Goal: Task Accomplishment & Management: Complete application form

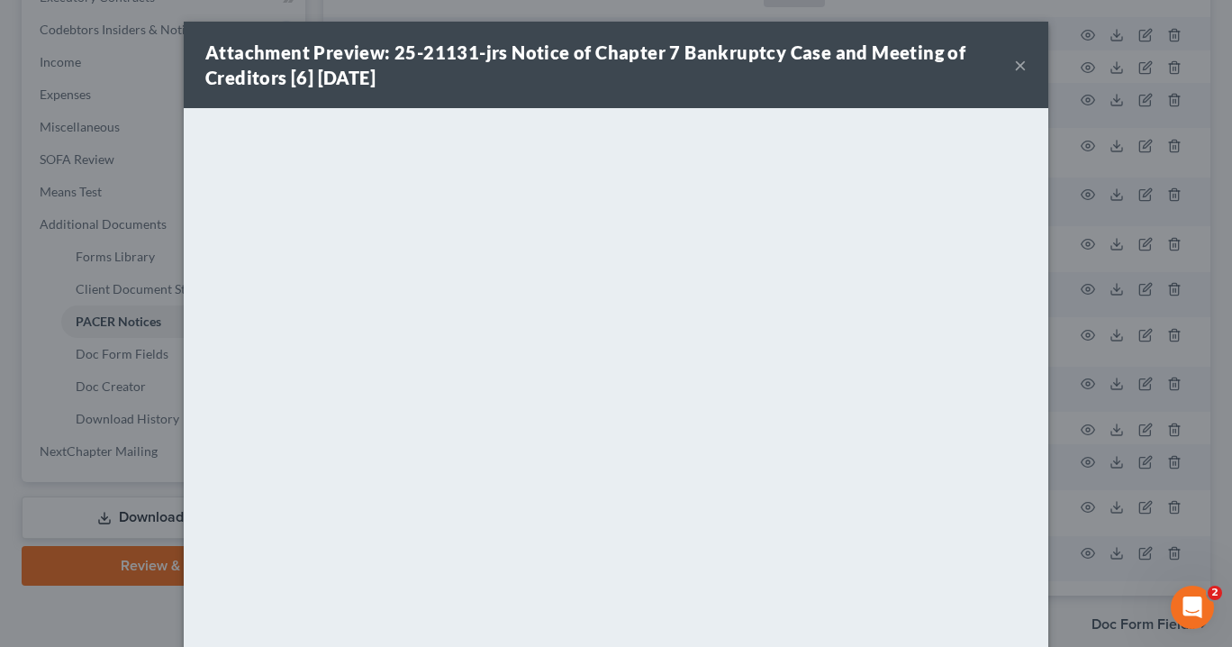
scroll to position [530, 0]
click at [1014, 64] on button "×" at bounding box center [1020, 65] width 13 height 22
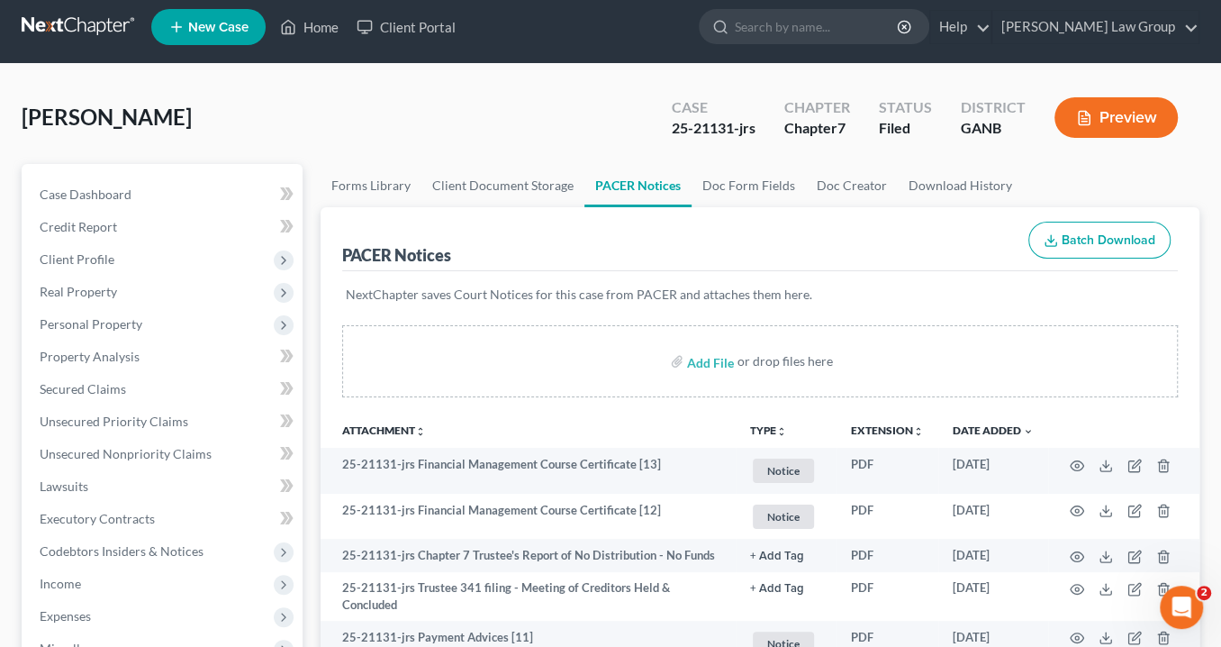
scroll to position [0, 0]
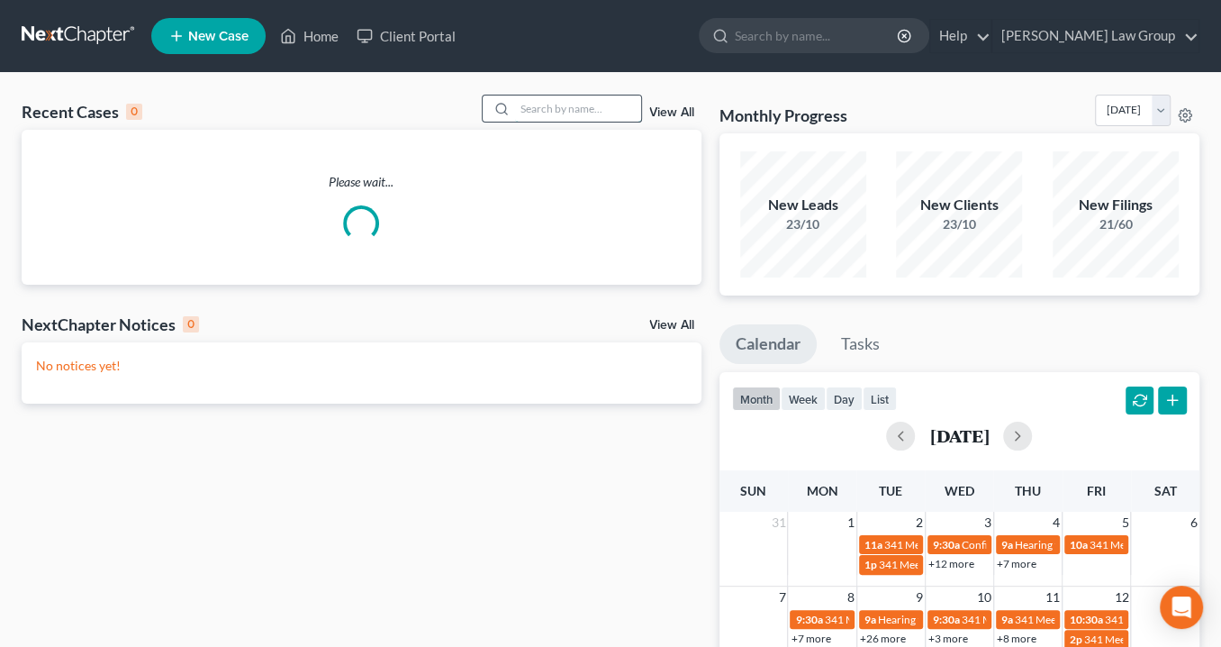
click at [517, 101] on input "search" at bounding box center [578, 108] width 126 height 26
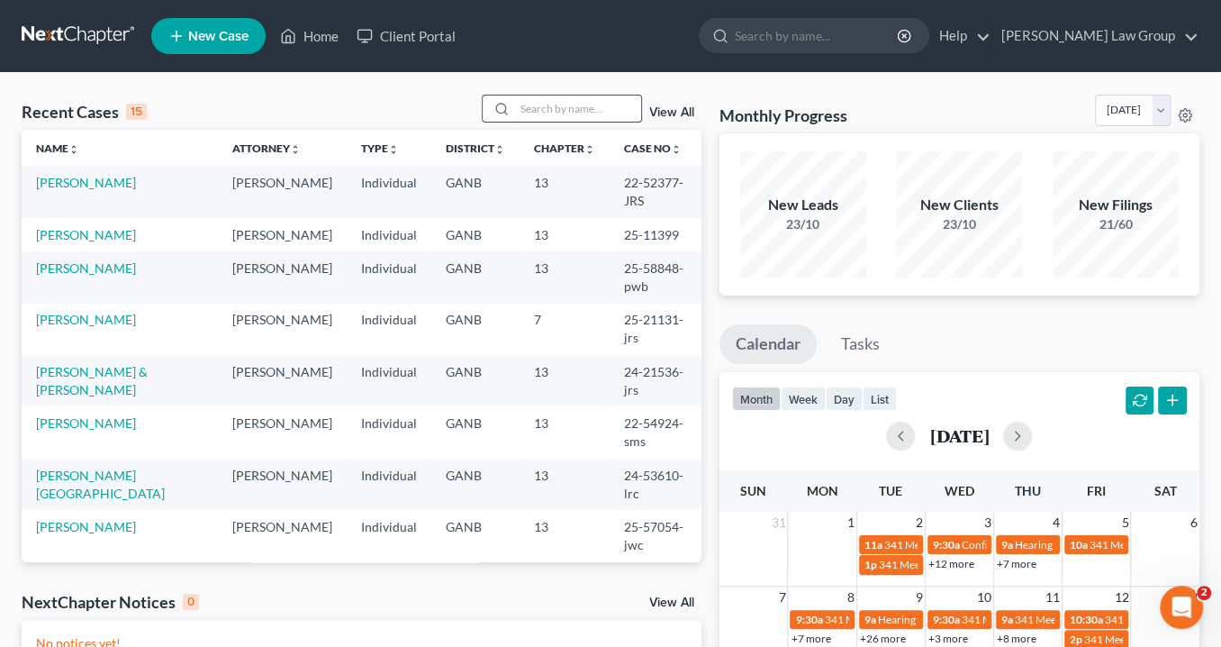
click at [520, 104] on input "search" at bounding box center [578, 108] width 126 height 26
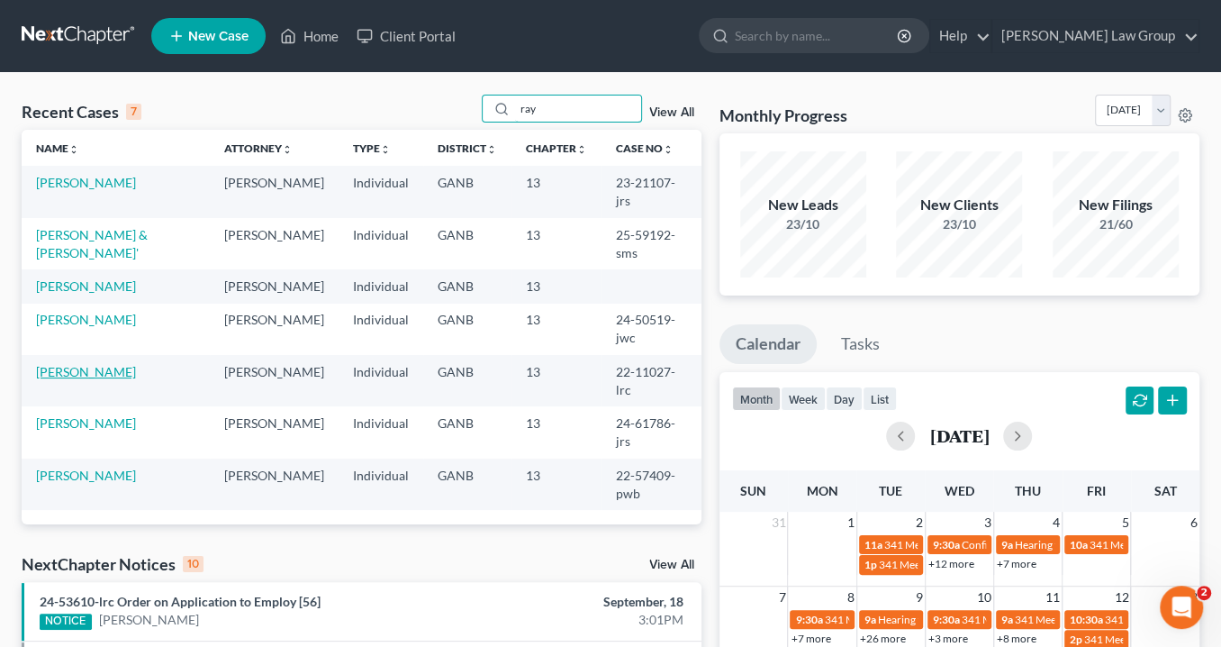
type input "ray"
click at [68, 364] on link "[PERSON_NAME]" at bounding box center [86, 371] width 100 height 15
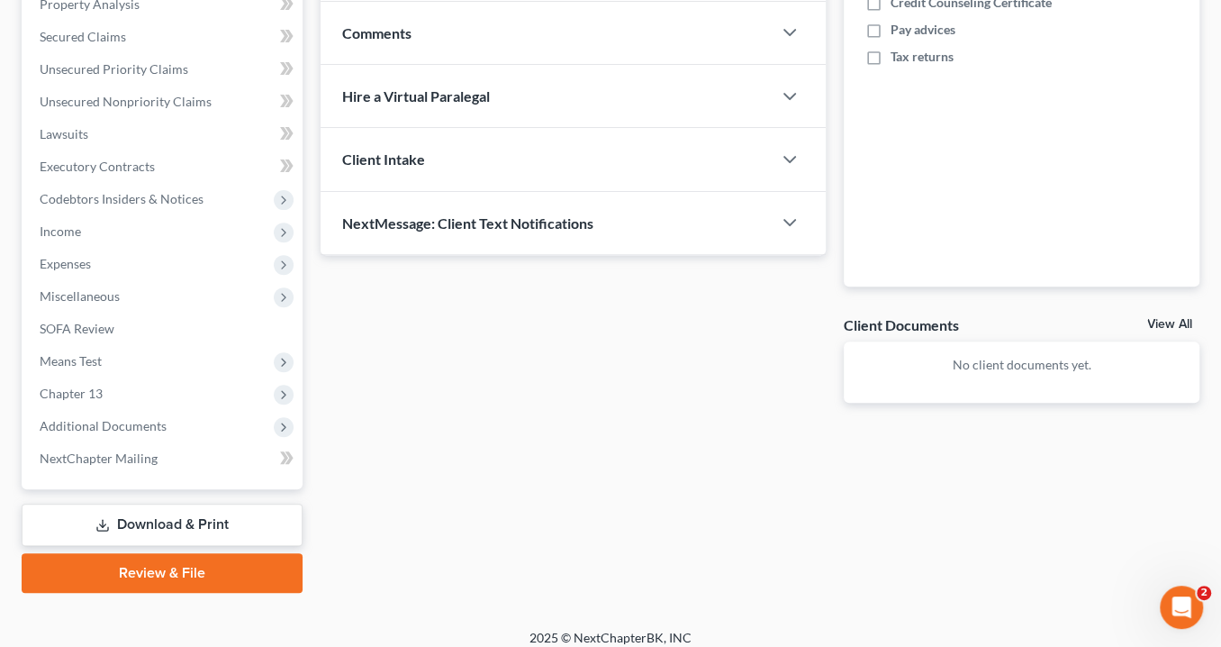
scroll to position [373, 0]
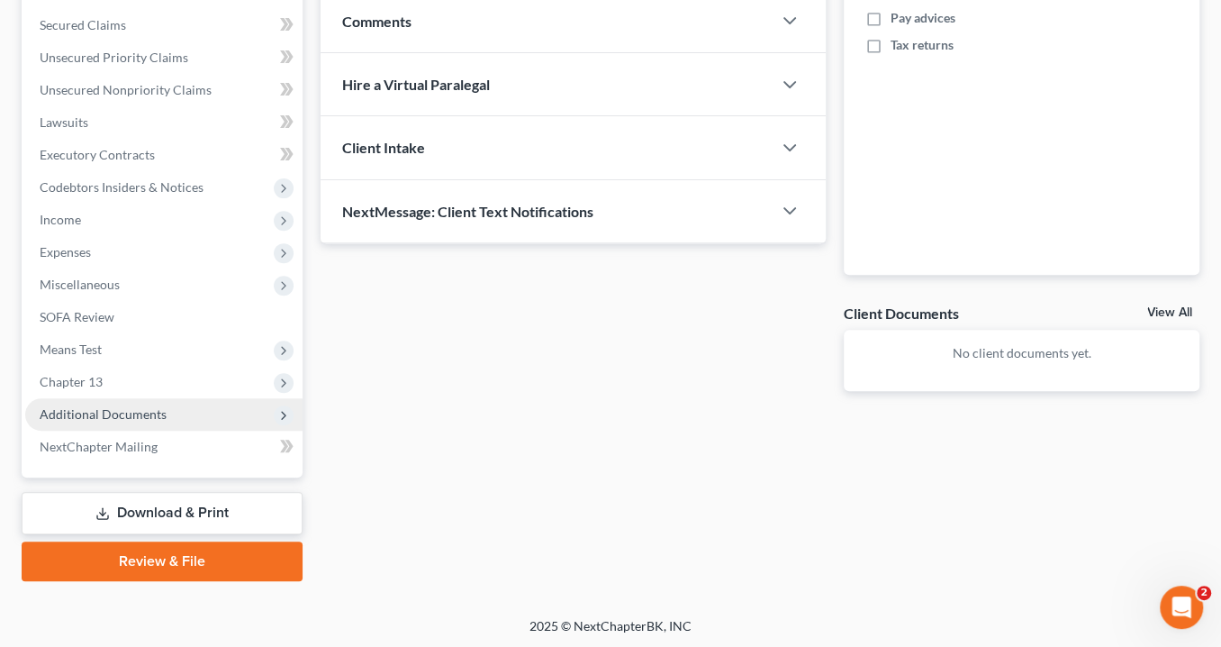
click at [149, 418] on span "Additional Documents" at bounding box center [103, 413] width 127 height 15
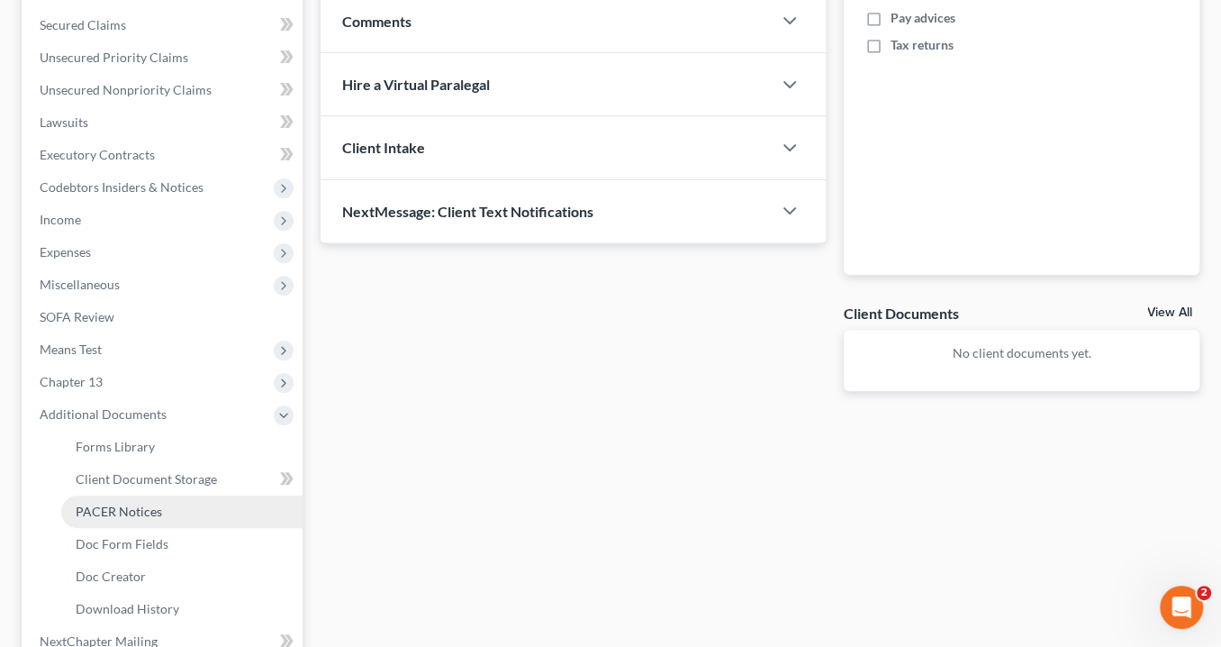
click at [142, 506] on span "PACER Notices" at bounding box center [119, 510] width 86 height 15
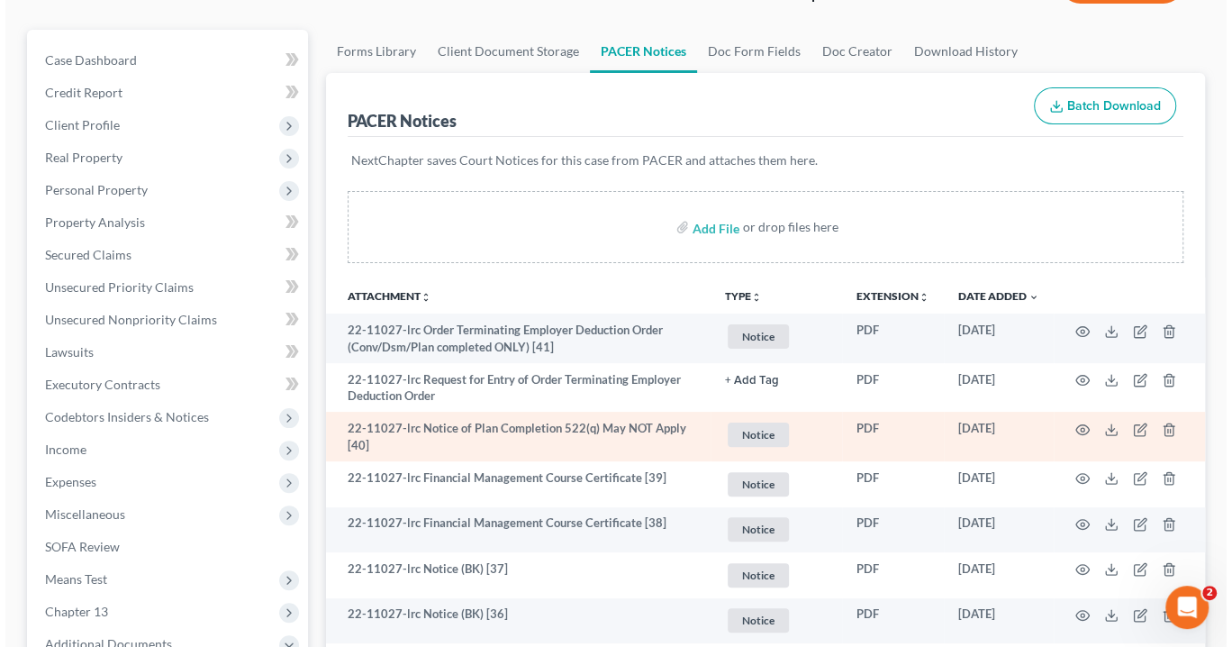
scroll to position [144, 0]
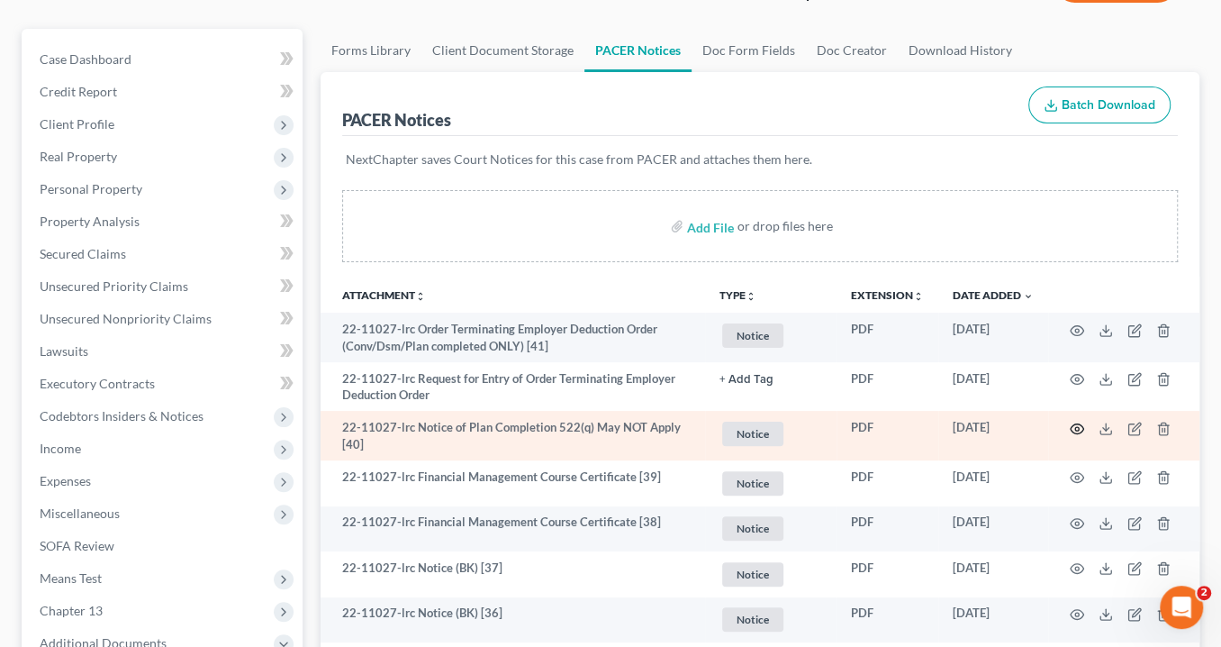
click at [1078, 423] on icon "button" at bounding box center [1078, 428] width 14 height 10
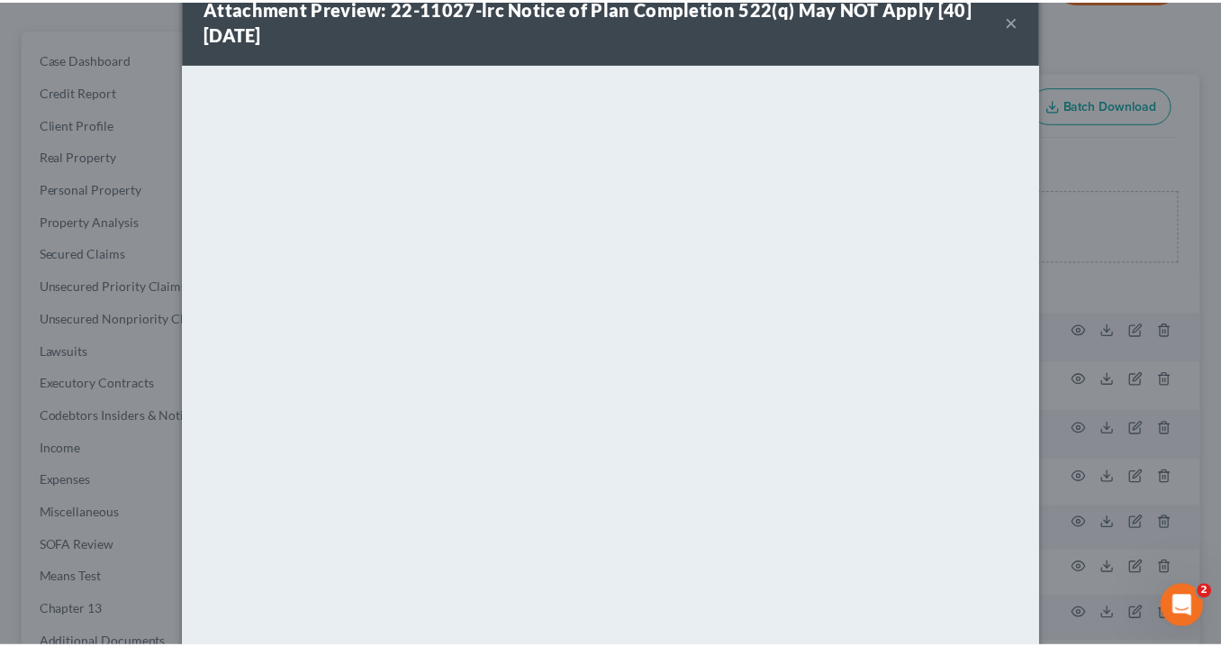
scroll to position [0, 0]
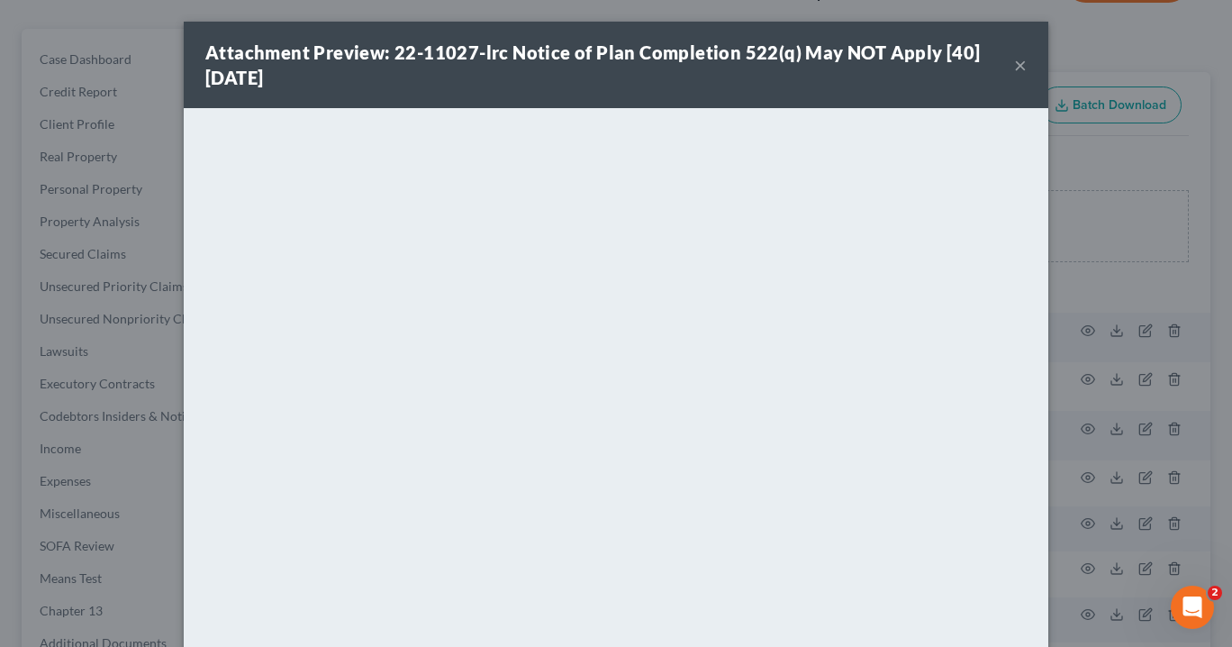
click at [1018, 66] on button "×" at bounding box center [1020, 65] width 13 height 22
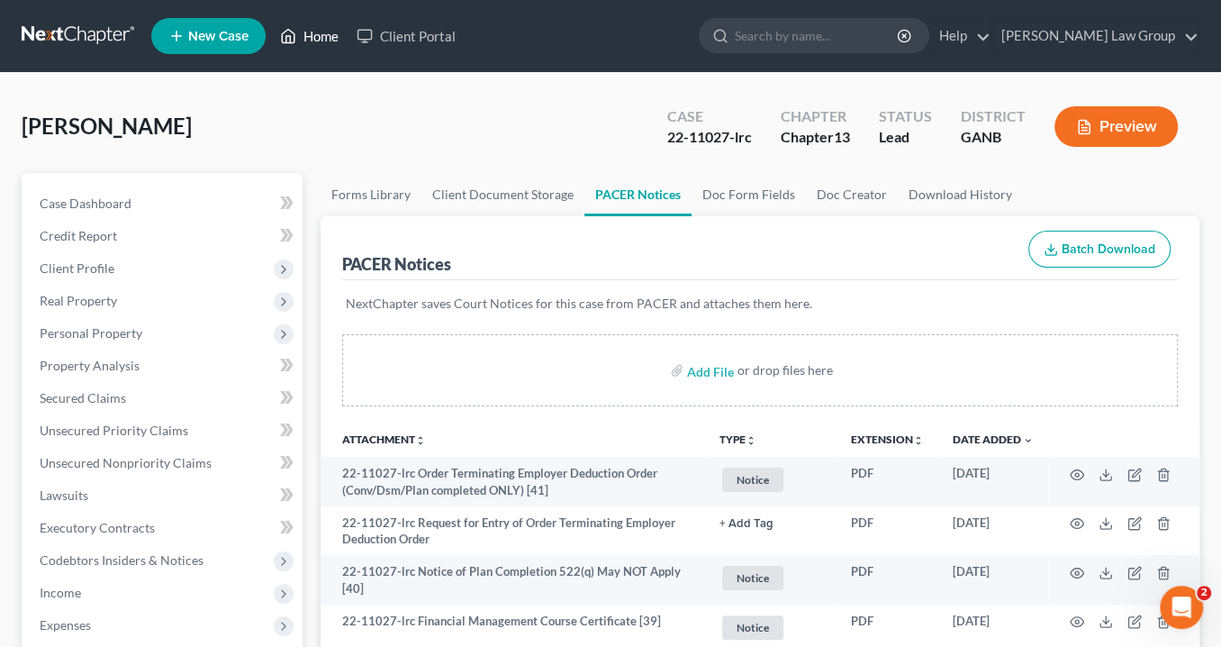
click at [303, 40] on link "Home" at bounding box center [309, 36] width 77 height 32
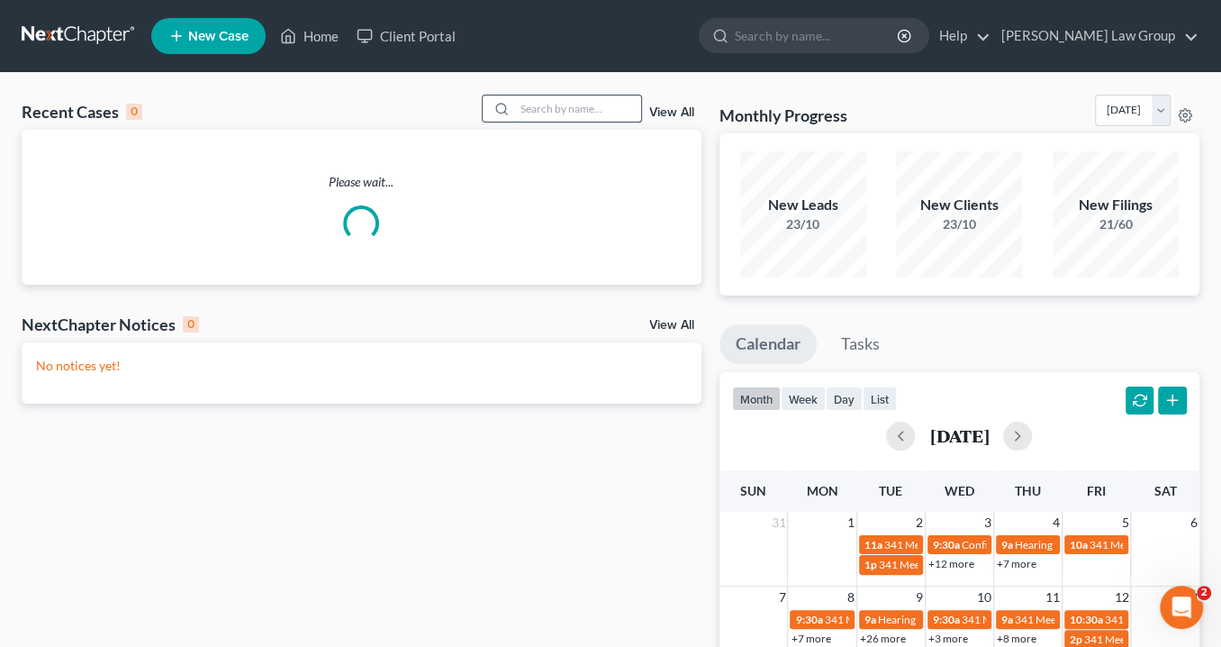
click at [555, 104] on input "search" at bounding box center [578, 108] width 126 height 26
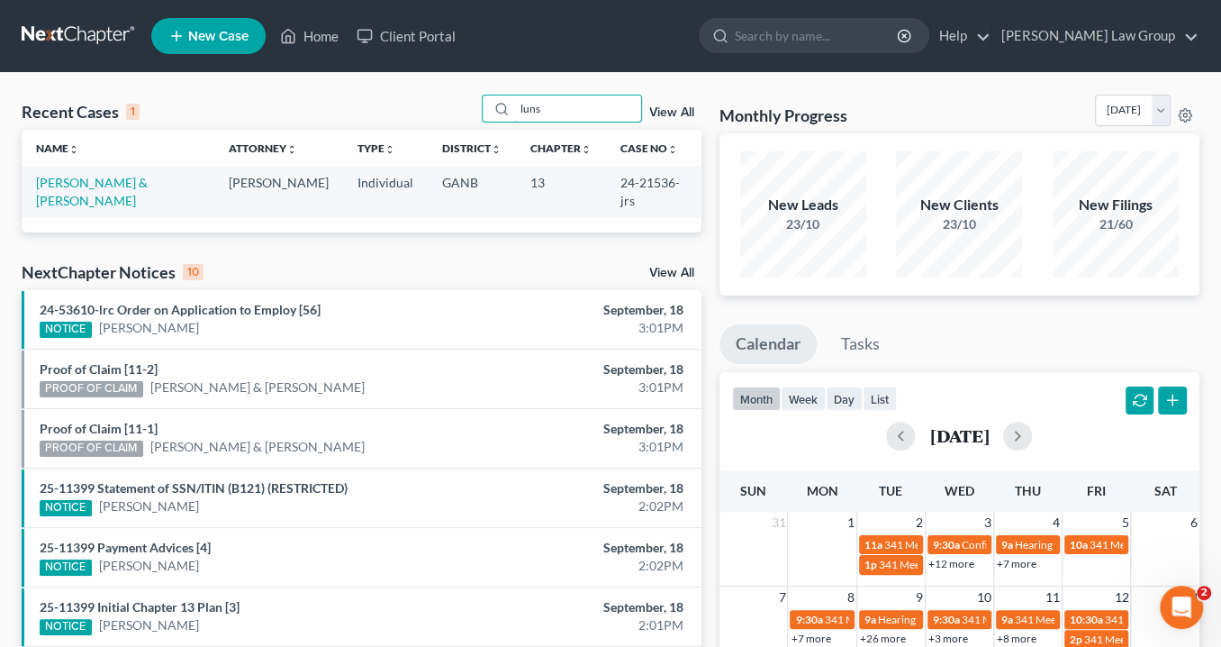
type input "luns"
drag, startPoint x: 657, startPoint y: 180, endPoint x: 589, endPoint y: 182, distance: 68.5
click at [606, 182] on td "24-21536-jrs" at bounding box center [653, 191] width 95 height 51
copy td "24-21536"
click at [95, 180] on link "[PERSON_NAME] & [PERSON_NAME]" at bounding box center [92, 191] width 112 height 33
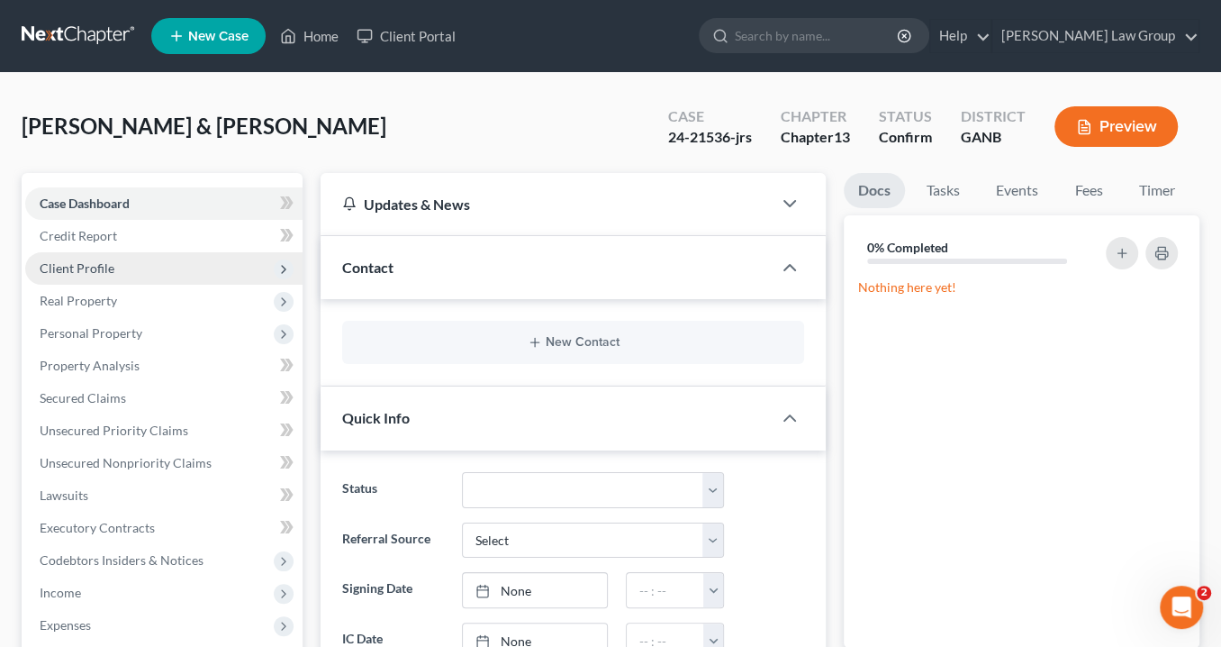
click at [89, 264] on span "Client Profile" at bounding box center [77, 267] width 75 height 15
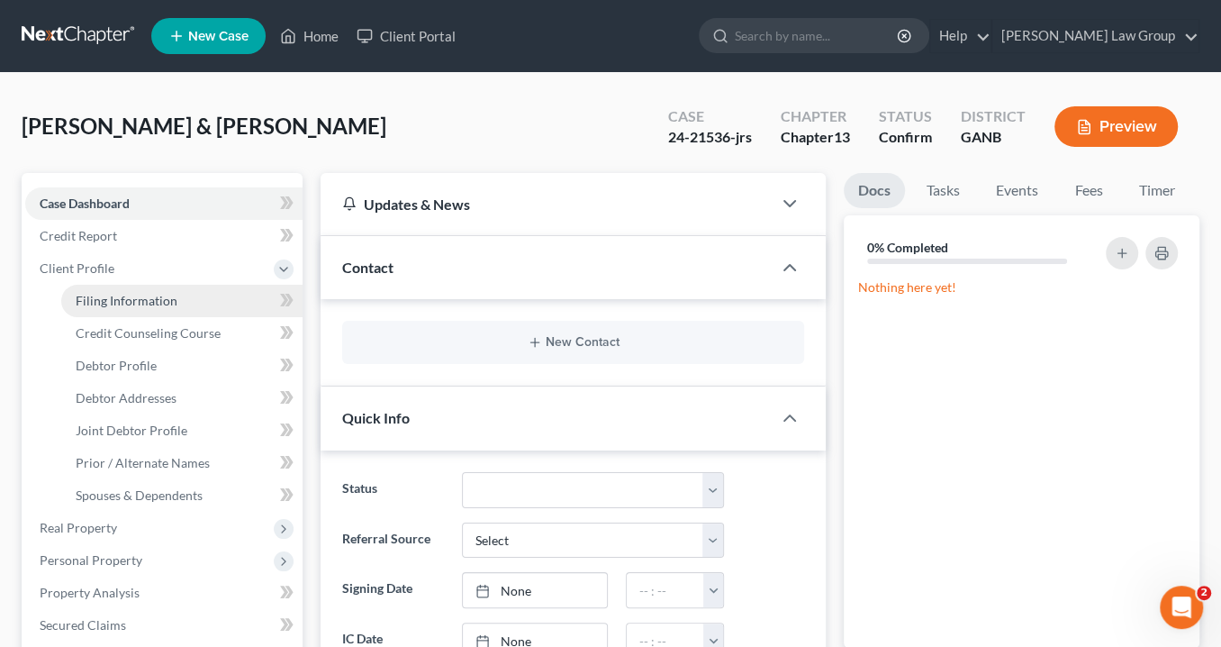
click at [112, 297] on span "Filing Information" at bounding box center [127, 300] width 102 height 15
select select "1"
select select "3"
select select "10"
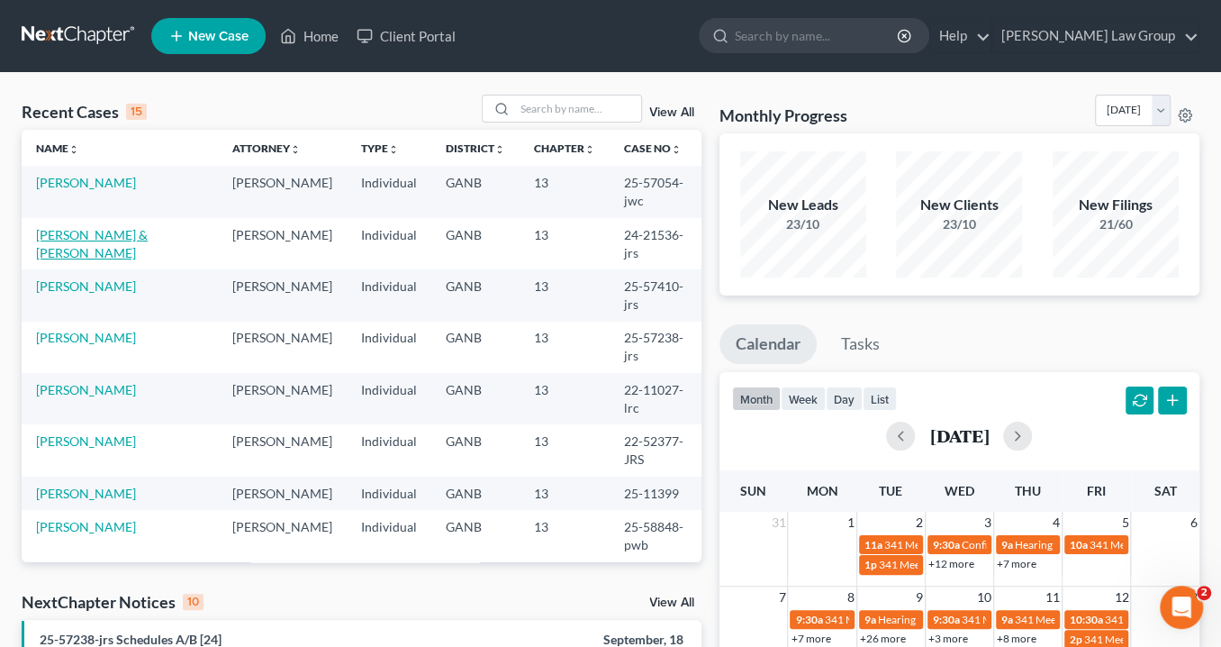
click at [114, 227] on link "[PERSON_NAME] & [PERSON_NAME]" at bounding box center [92, 243] width 112 height 33
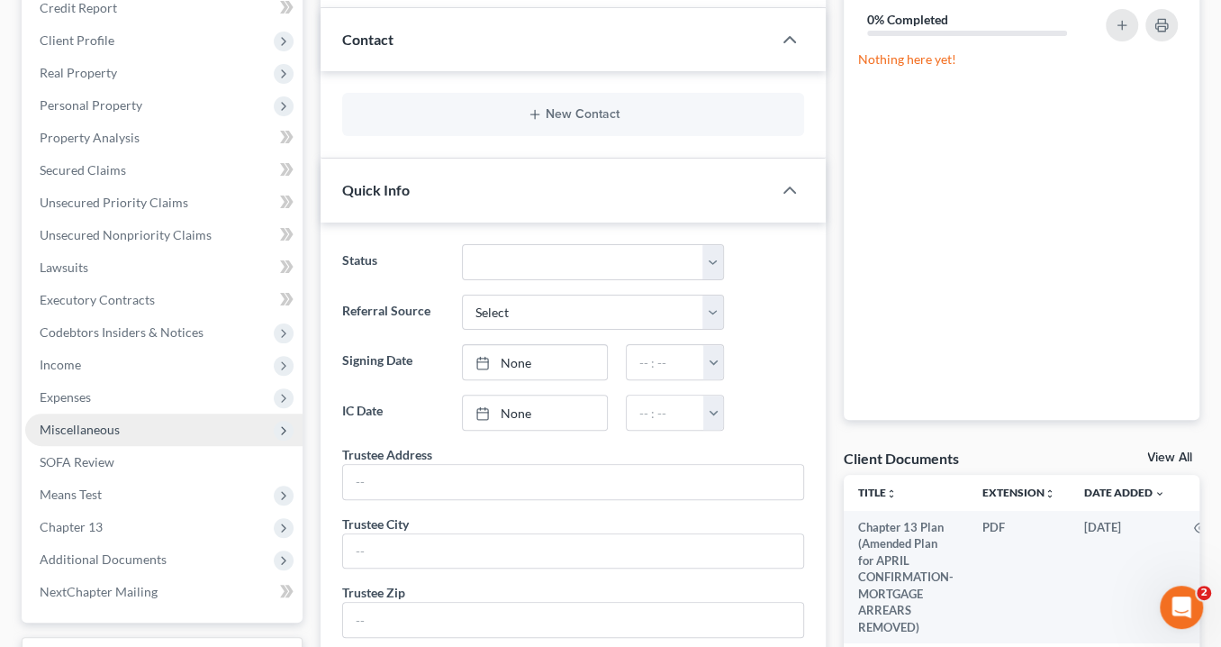
scroll to position [432, 0]
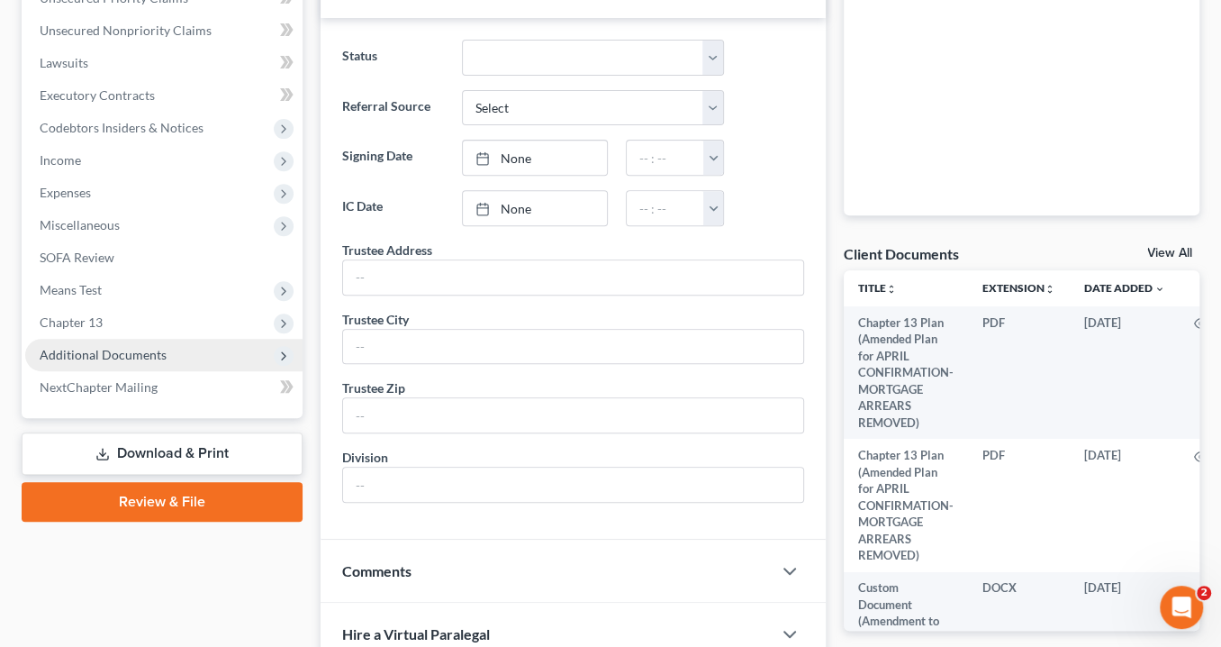
click at [131, 348] on span "Additional Documents" at bounding box center [103, 354] width 127 height 15
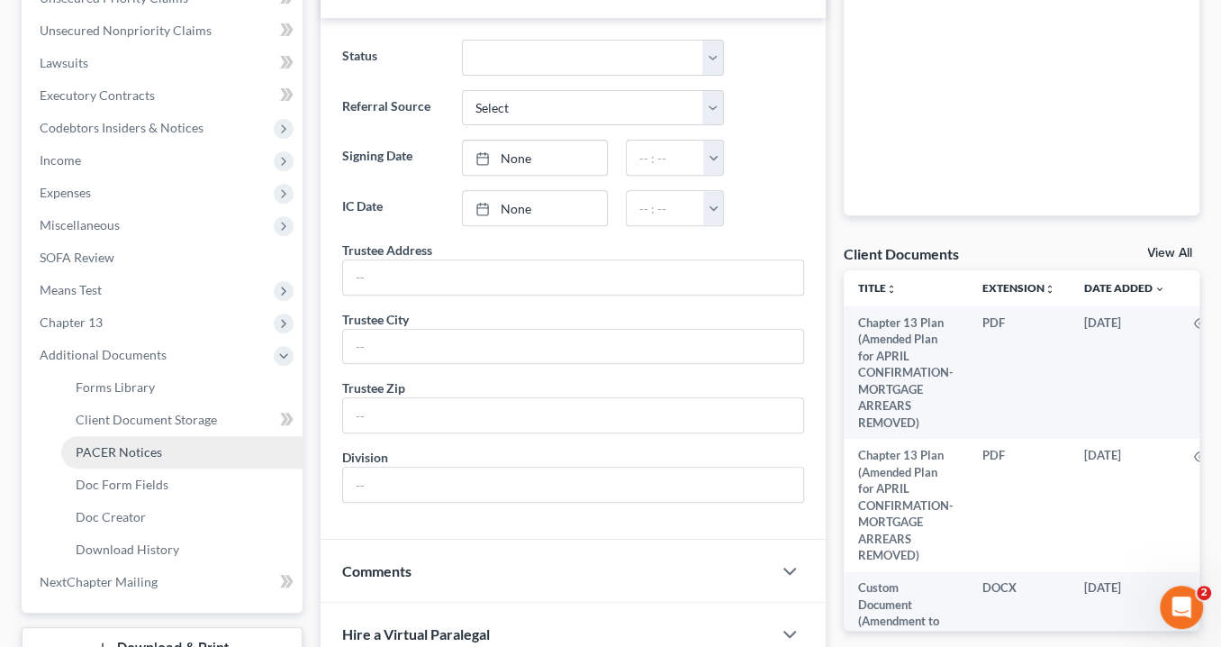
drag, startPoint x: 144, startPoint y: 443, endPoint x: 156, endPoint y: 438, distance: 12.9
click at [144, 444] on span "PACER Notices" at bounding box center [119, 451] width 86 height 15
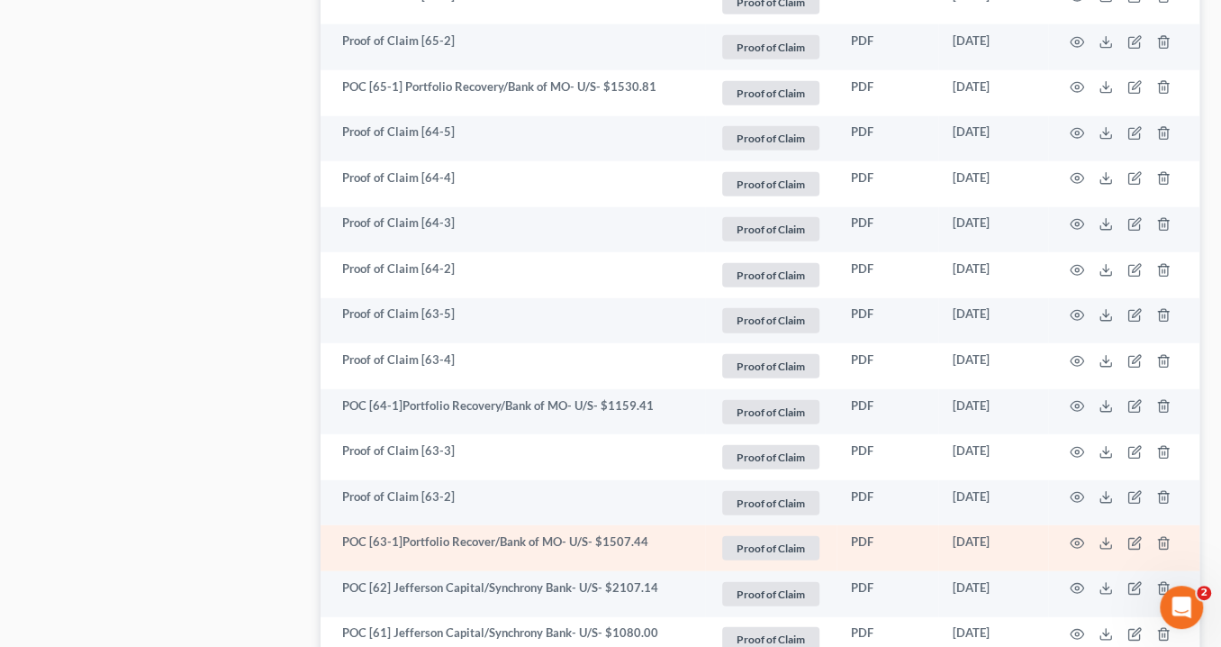
scroll to position [3314, 0]
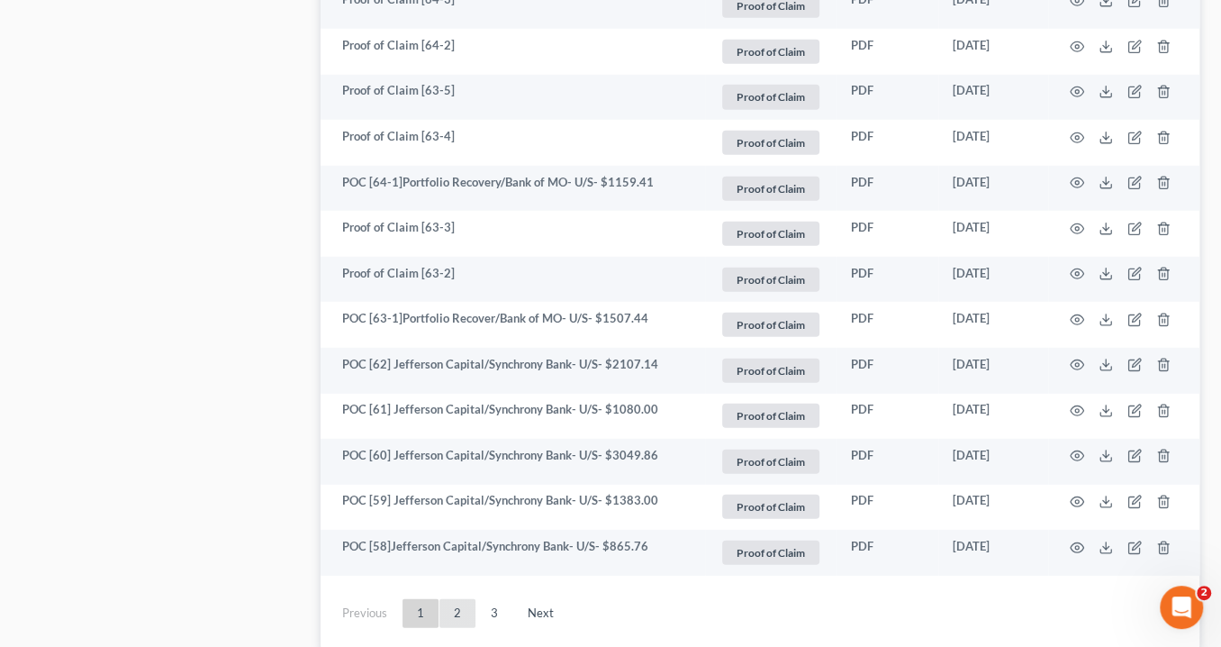
click at [459, 605] on link "2" at bounding box center [457, 613] width 36 height 29
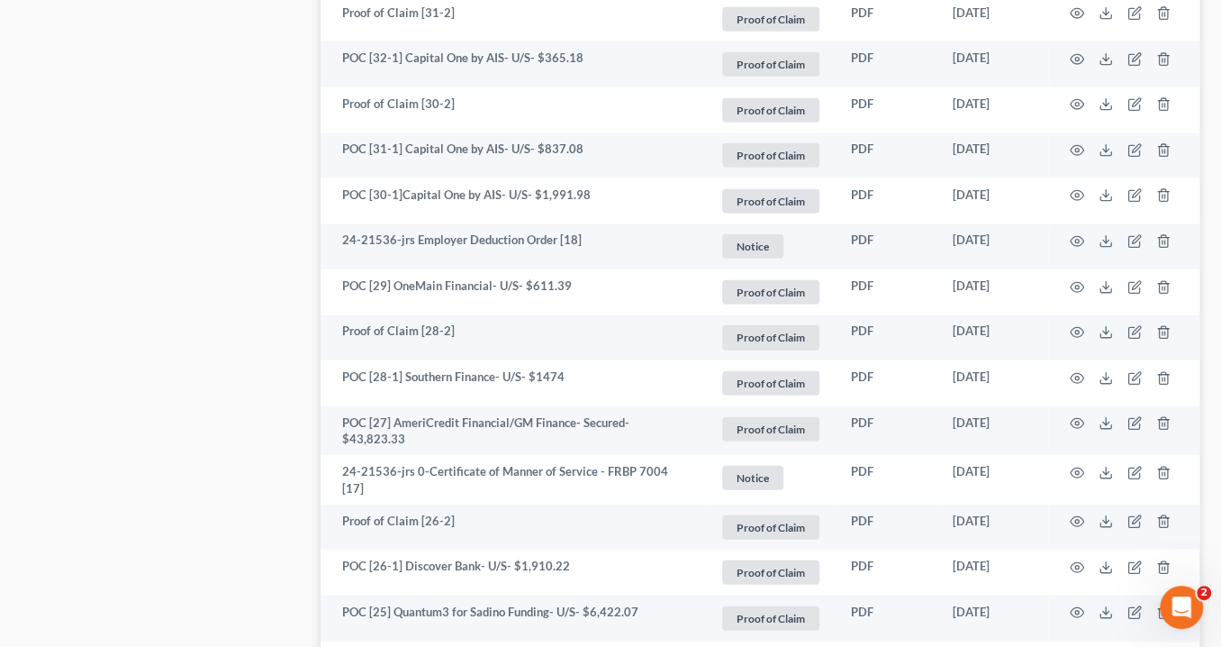
scroll to position [2954, 0]
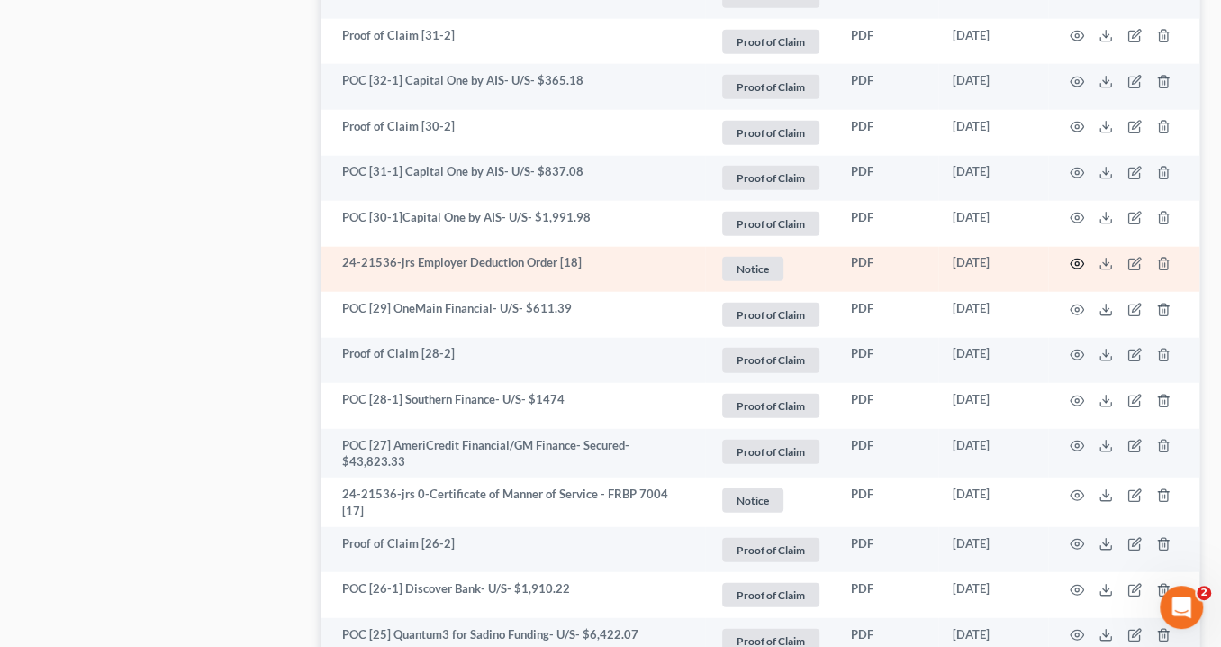
click at [1077, 260] on icon "button" at bounding box center [1077, 264] width 14 height 14
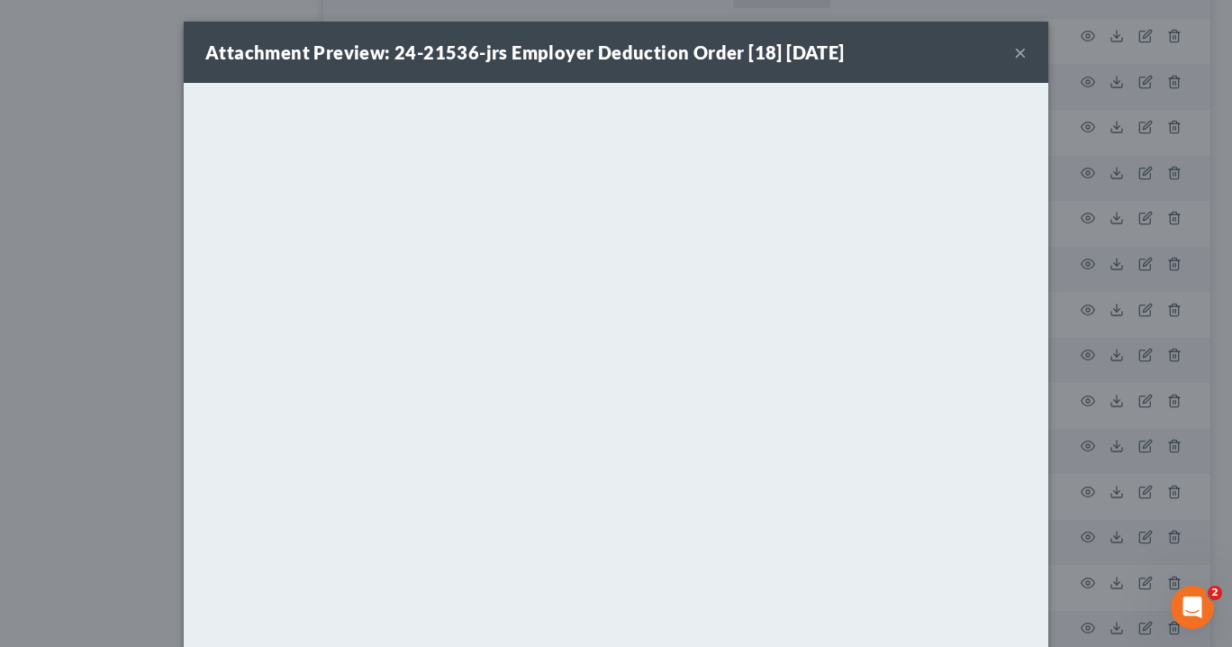
click at [1018, 50] on button "×" at bounding box center [1020, 52] width 13 height 22
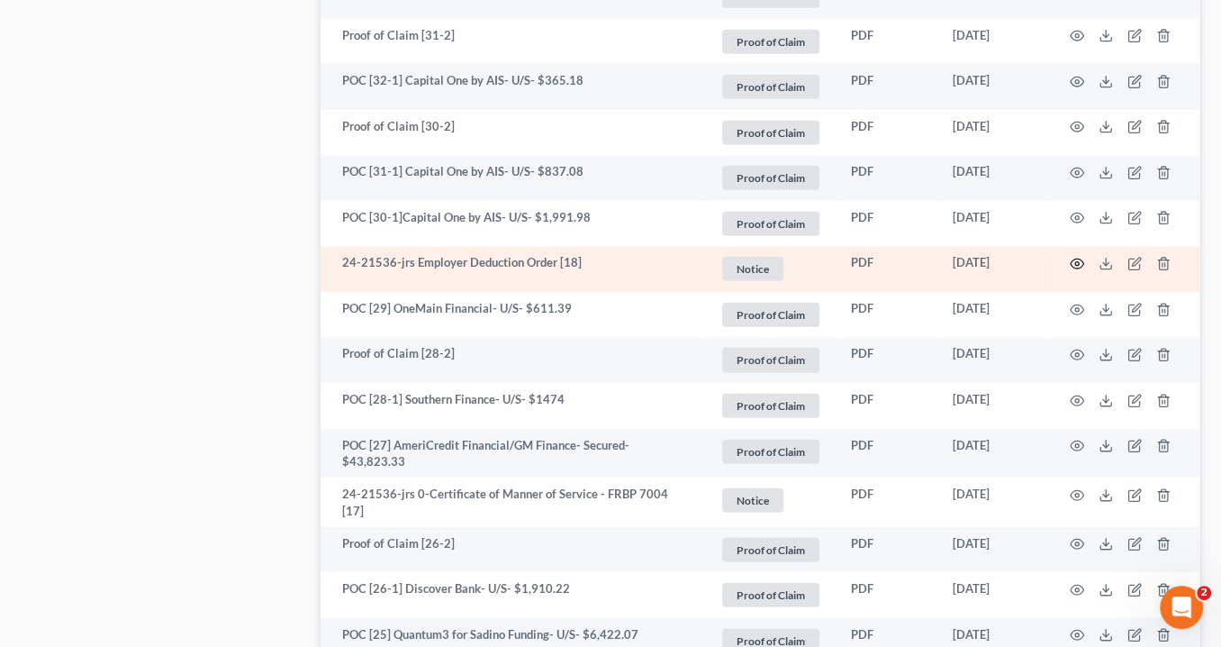
click at [1079, 257] on icon "button" at bounding box center [1077, 264] width 14 height 14
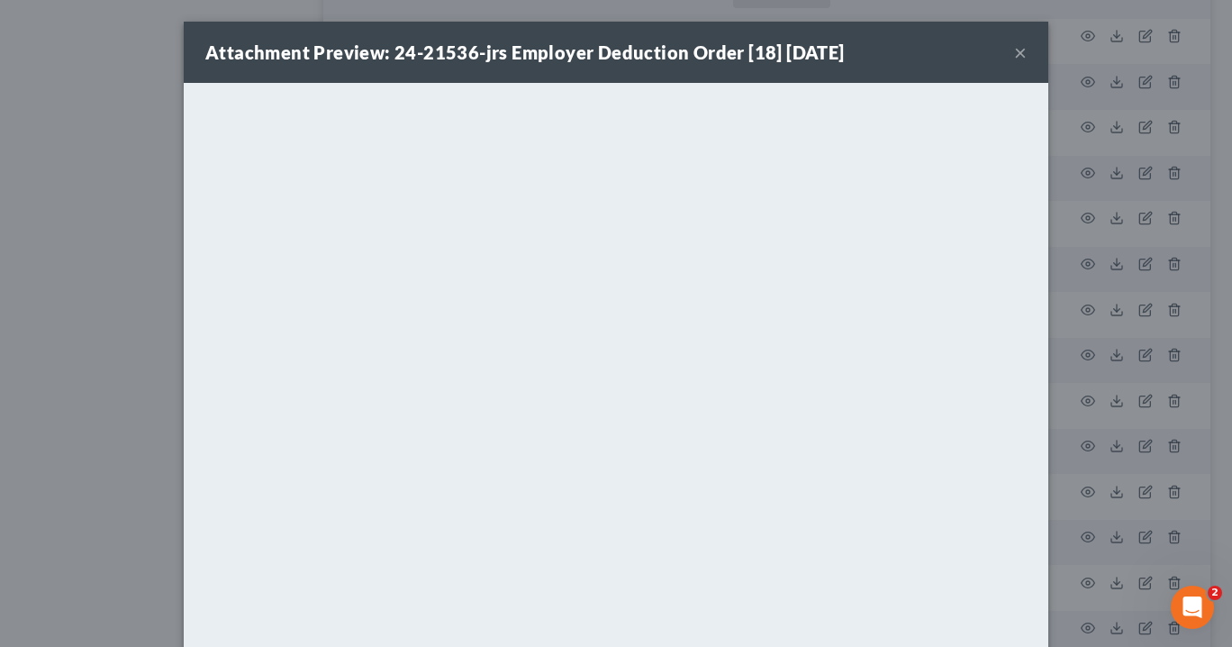
drag, startPoint x: 1016, startPoint y: 57, endPoint x: 996, endPoint y: 41, distance: 25.6
click at [1016, 54] on button "×" at bounding box center [1020, 52] width 13 height 22
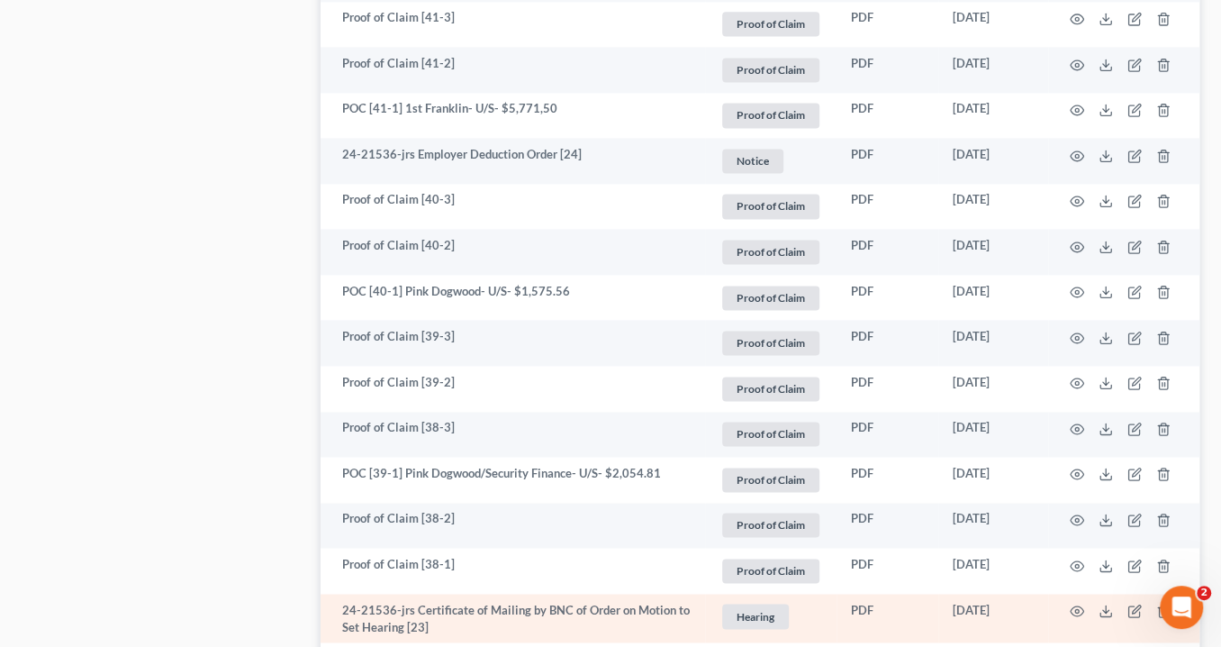
scroll to position [1657, 0]
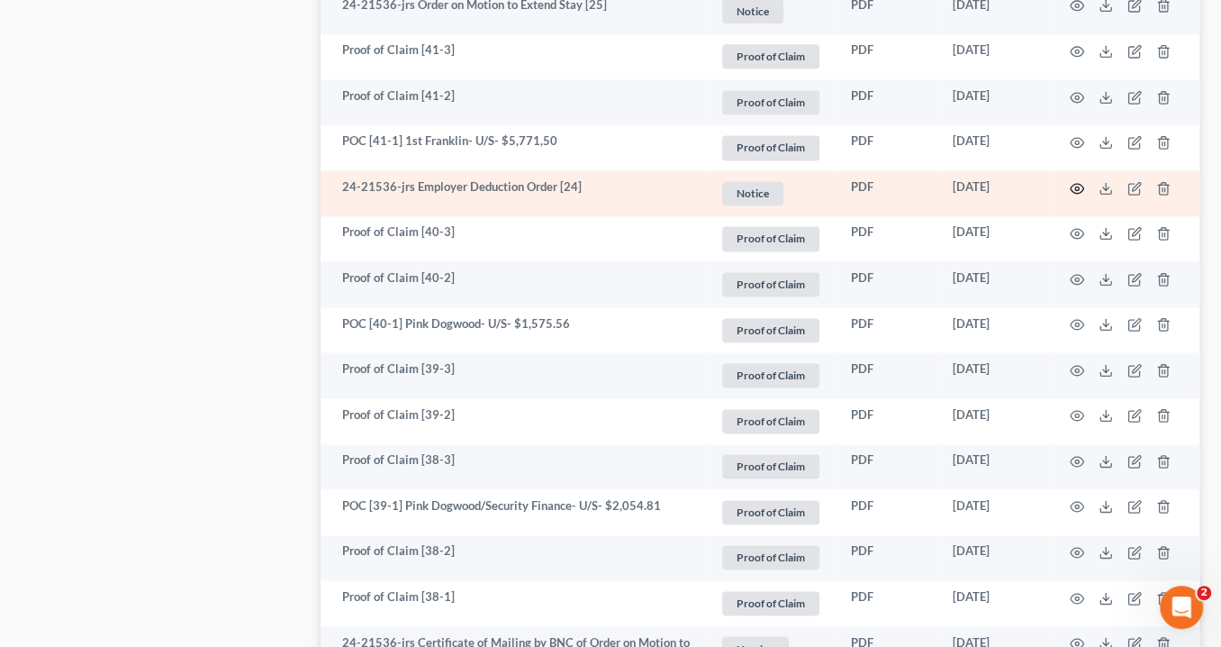
click at [1077, 186] on circle "button" at bounding box center [1077, 188] width 4 height 4
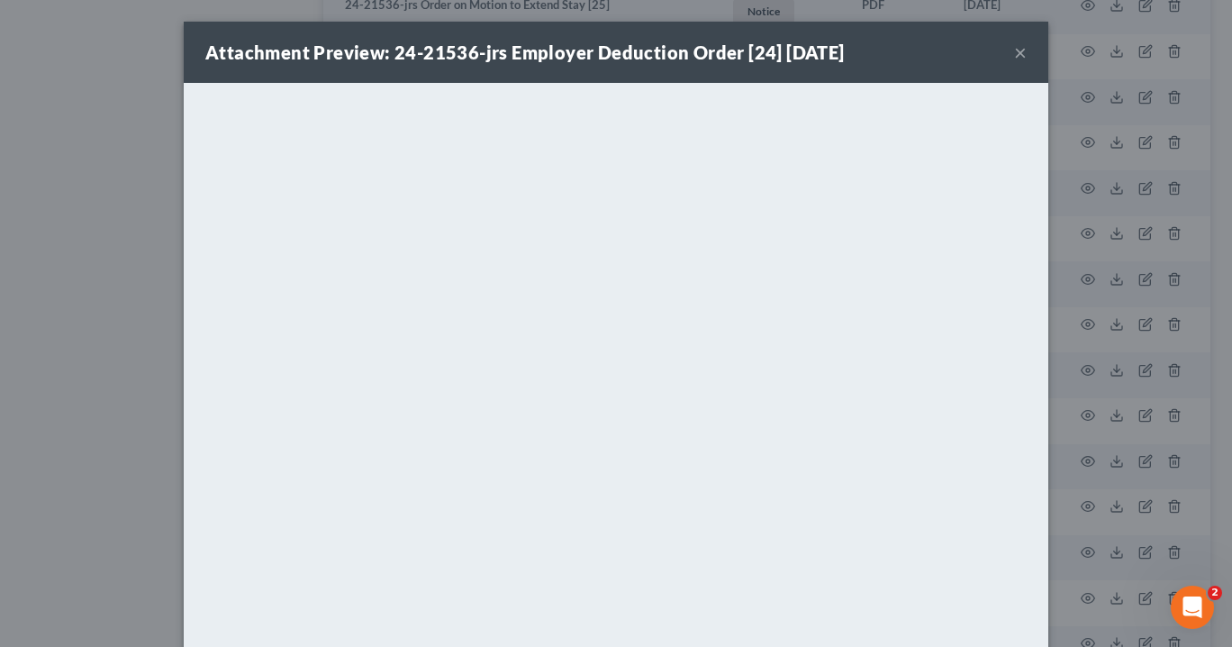
click at [1016, 52] on button "×" at bounding box center [1020, 52] width 13 height 22
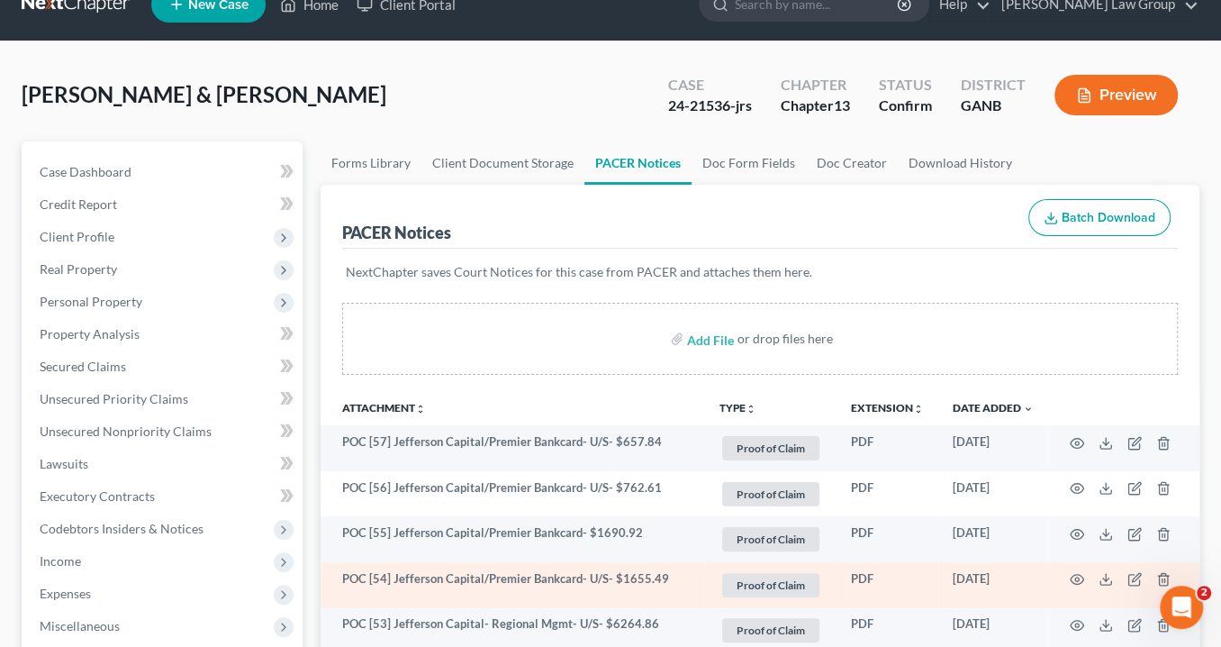
scroll to position [0, 0]
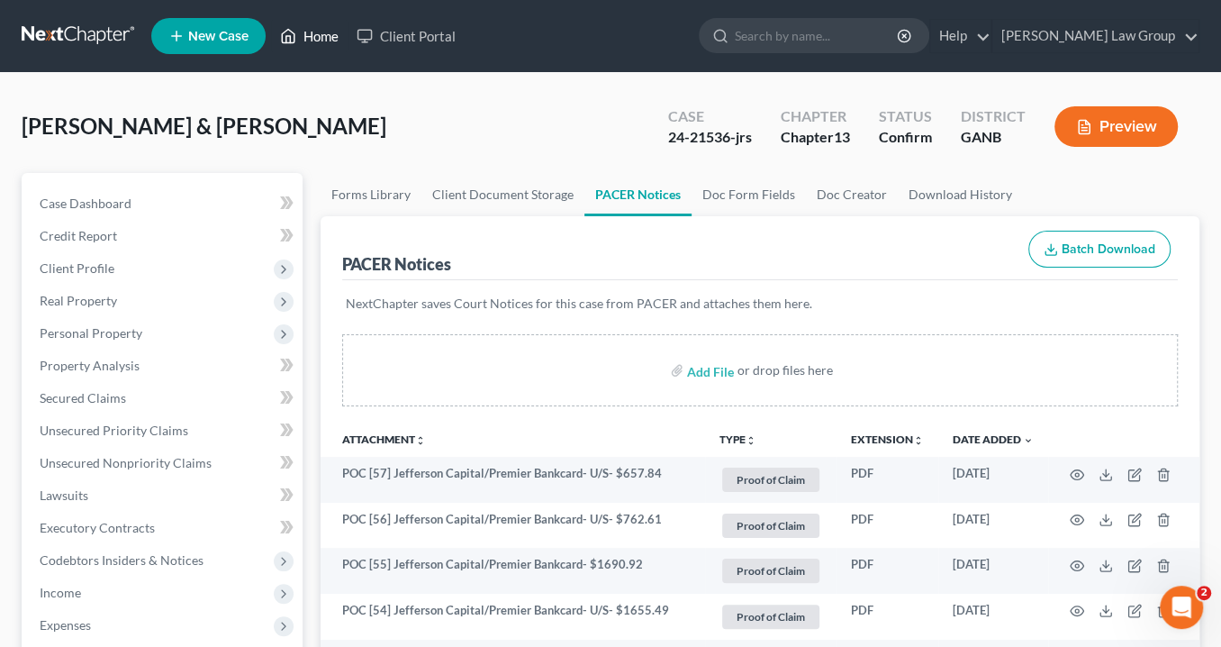
click at [326, 32] on link "Home" at bounding box center [309, 36] width 77 height 32
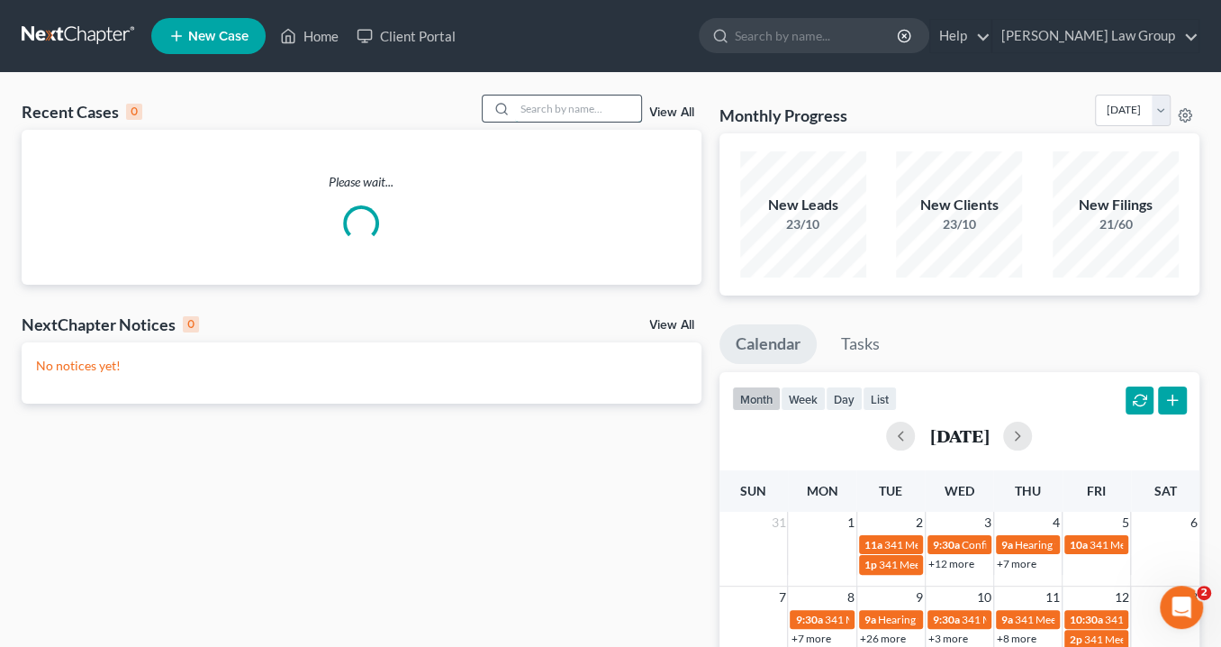
click at [534, 105] on input "search" at bounding box center [578, 108] width 126 height 26
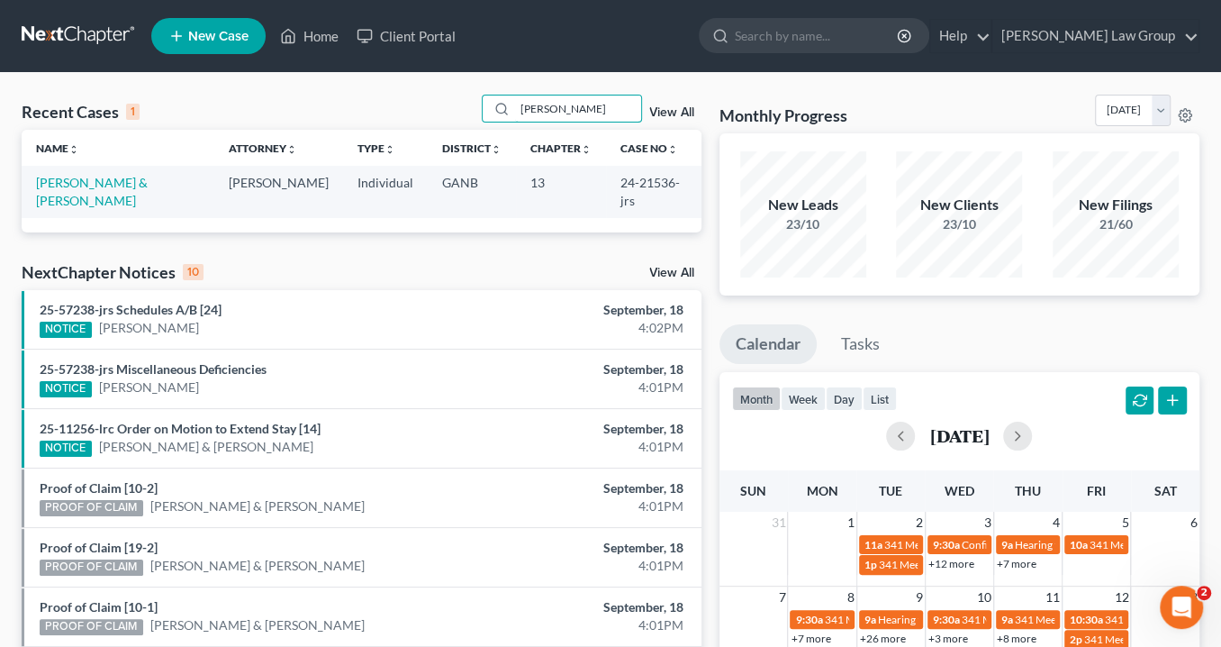
drag, startPoint x: 570, startPoint y: 109, endPoint x: 448, endPoint y: 73, distance: 126.8
click at [448, 73] on div "Recent Cases 1 lunsford View All Name unfold_more expand_more expand_less Attor…" at bounding box center [610, 540] width 1221 height 935
type input "Mills"
click at [77, 182] on link "[PERSON_NAME][GEOGRAPHIC_DATA]" at bounding box center [100, 191] width 129 height 33
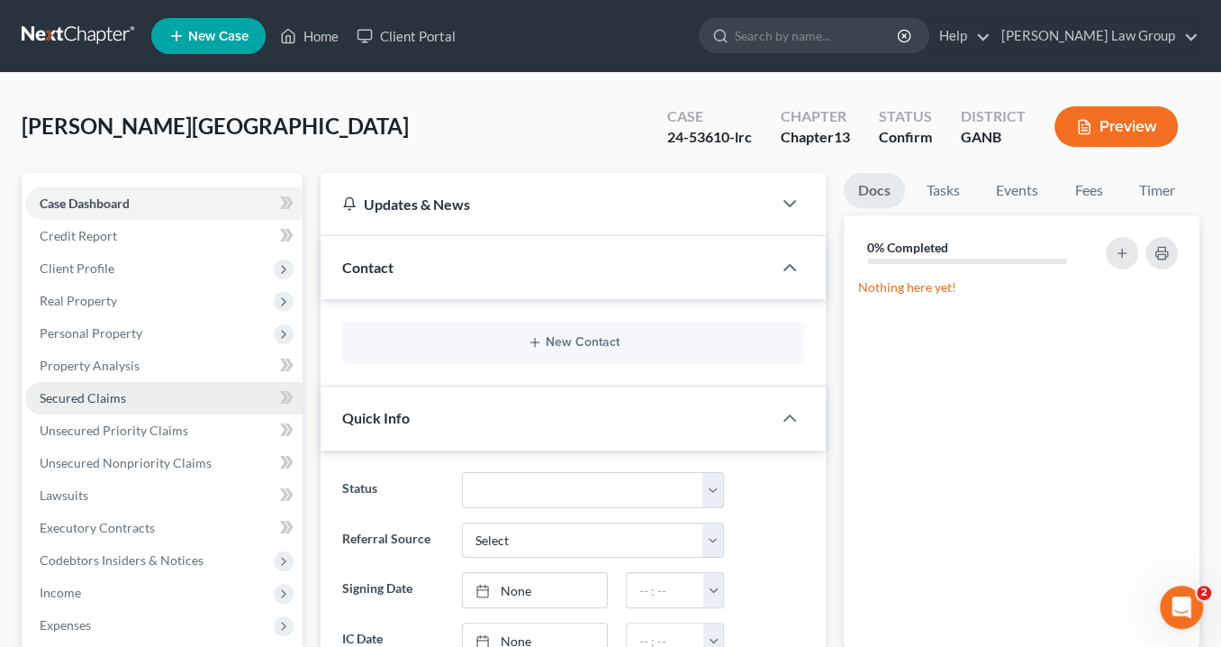
click at [112, 394] on span "Secured Claims" at bounding box center [83, 397] width 86 height 15
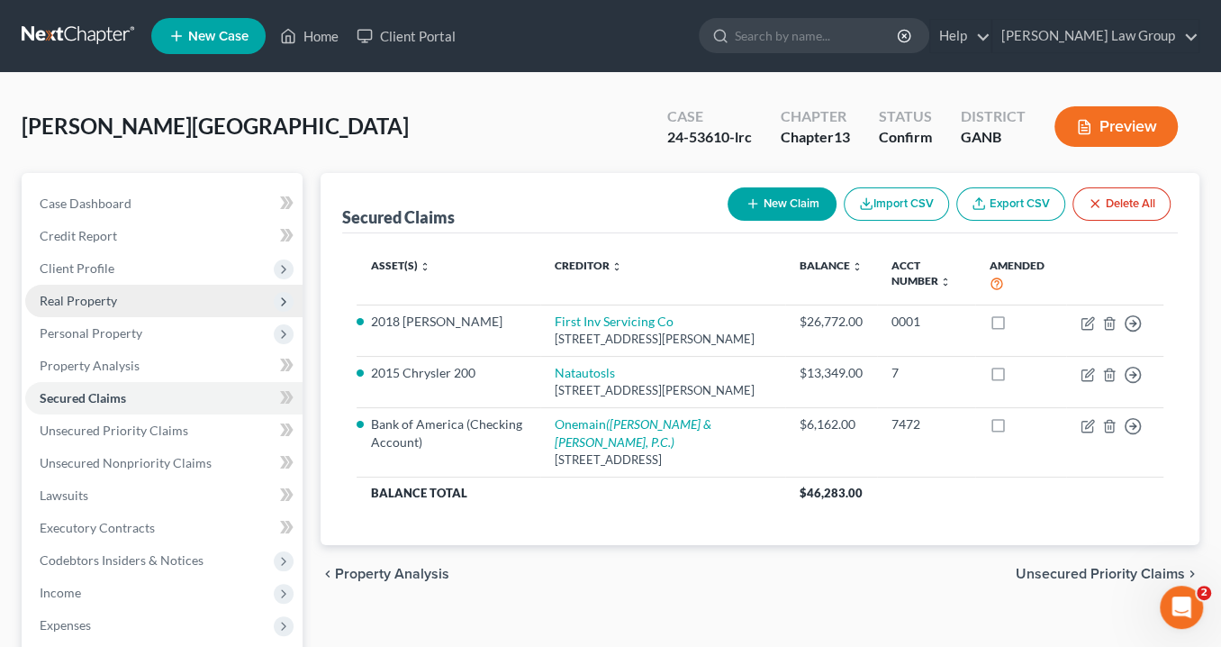
click at [86, 295] on span "Real Property" at bounding box center [78, 300] width 77 height 15
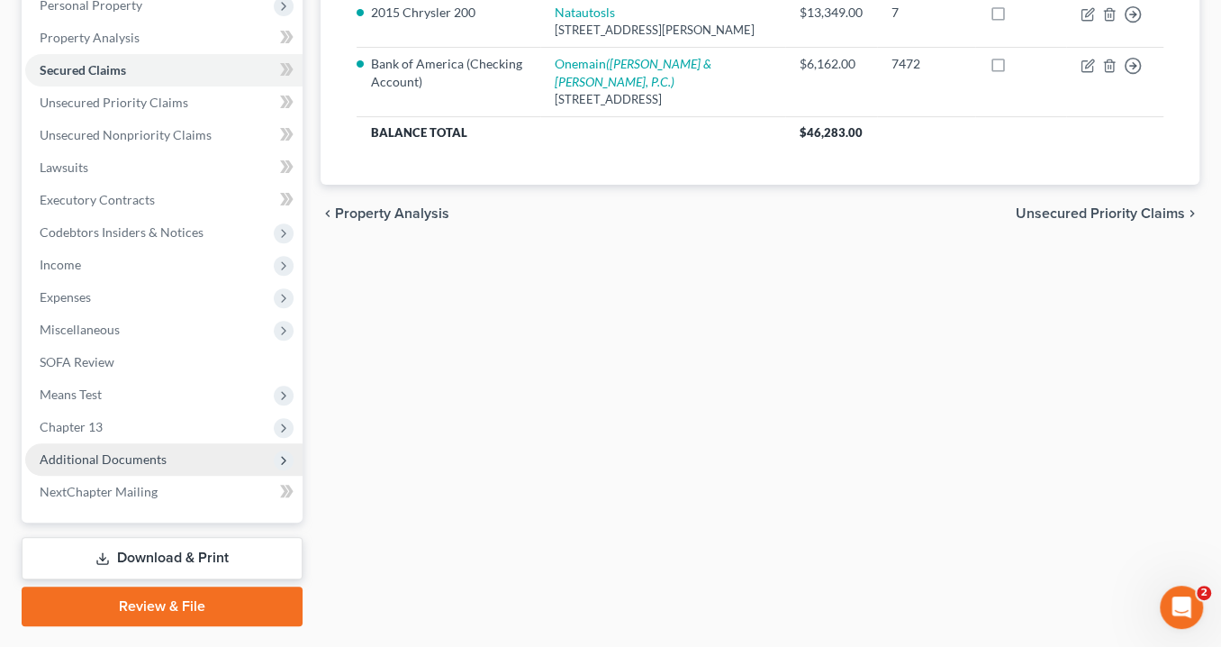
scroll to position [405, 0]
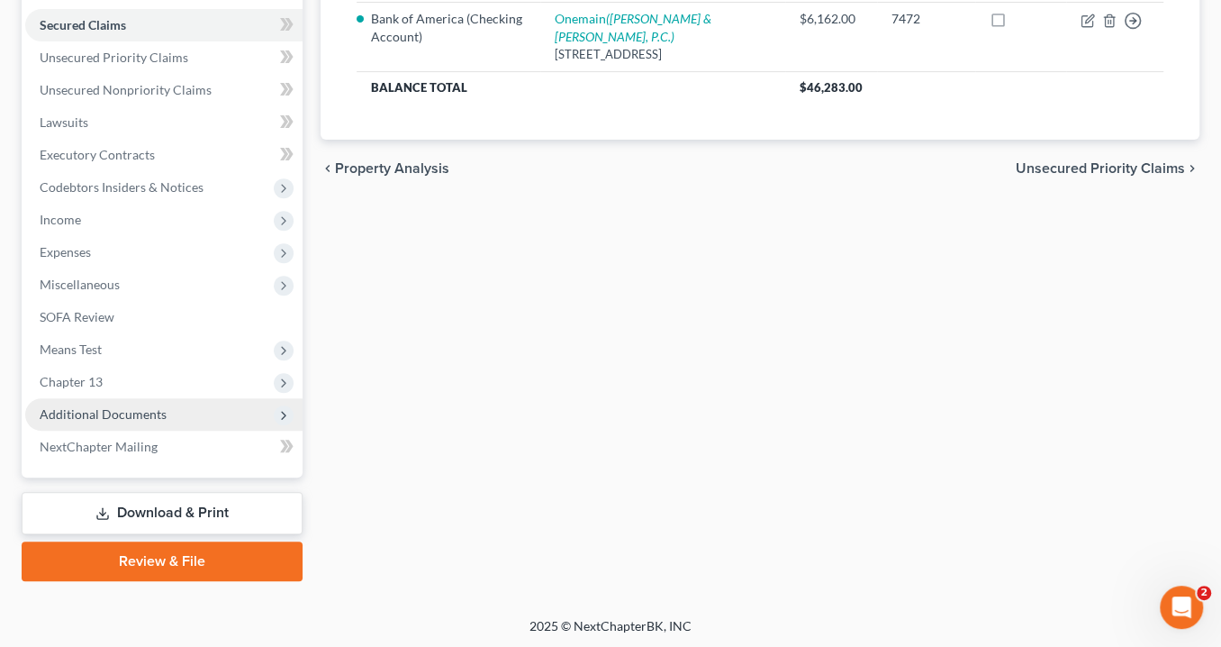
click at [153, 412] on span "Additional Documents" at bounding box center [103, 413] width 127 height 15
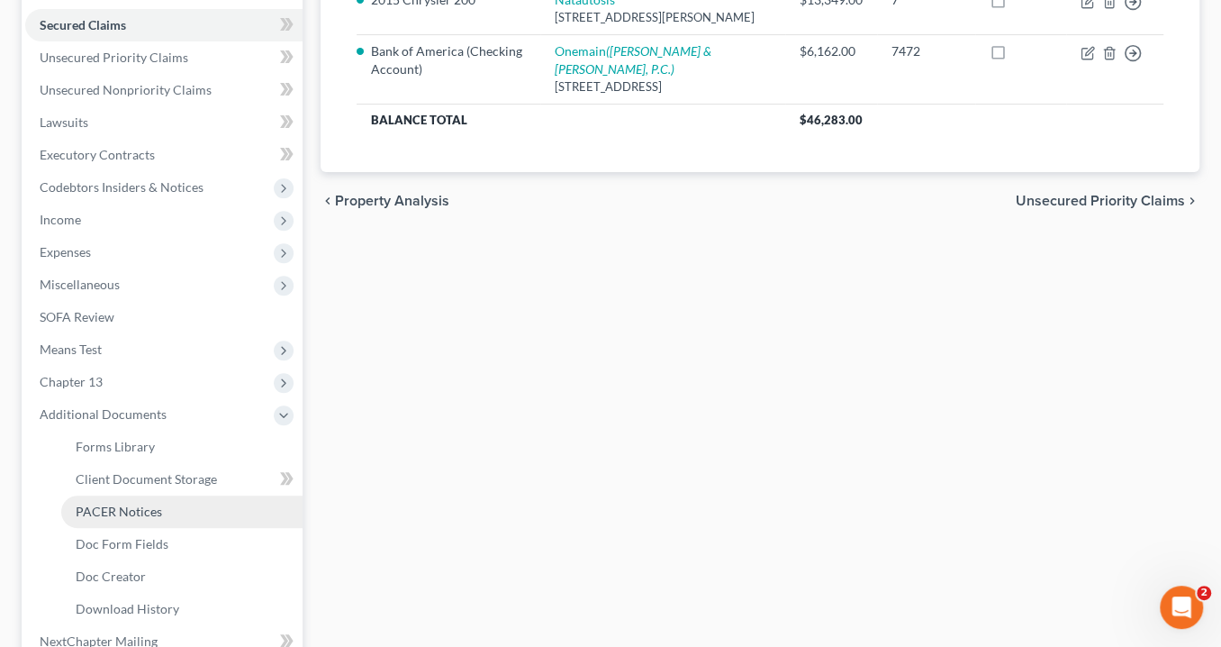
click at [154, 515] on span "PACER Notices" at bounding box center [119, 510] width 86 height 15
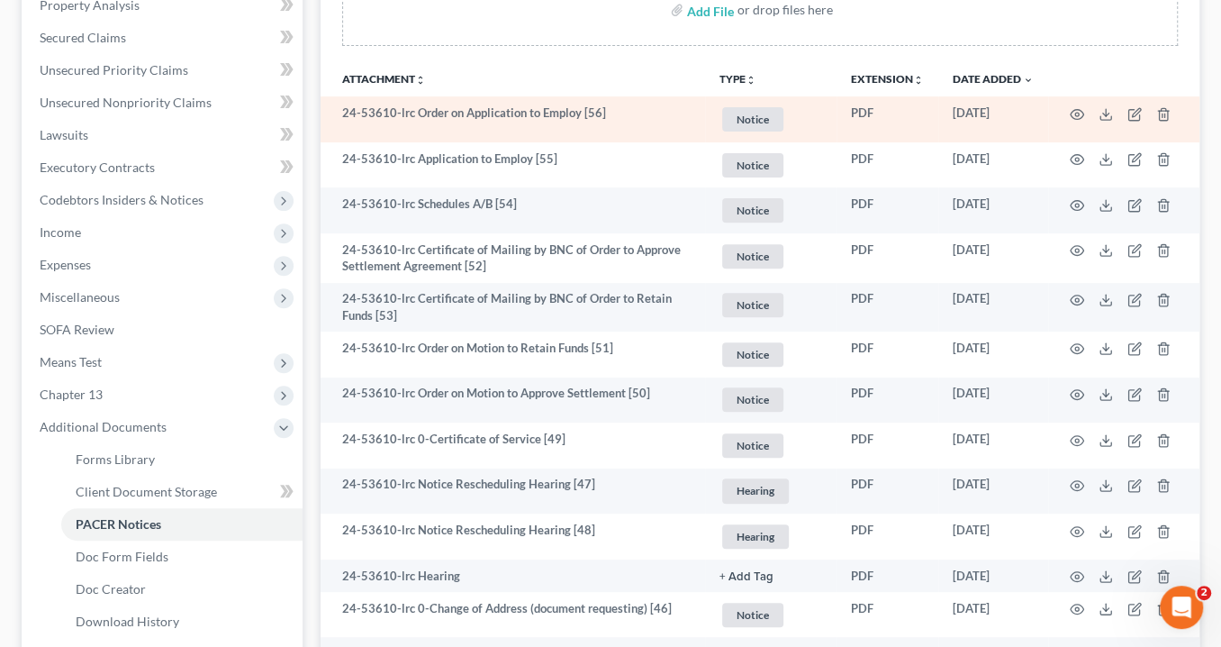
scroll to position [72, 0]
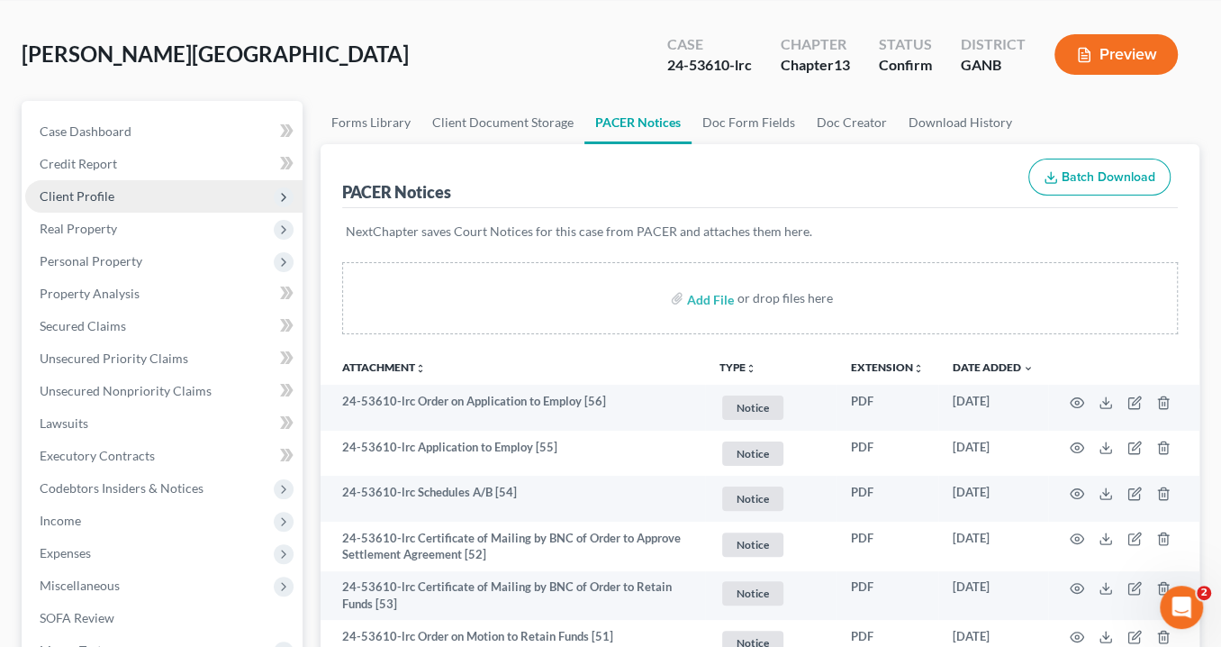
click at [77, 195] on span "Client Profile" at bounding box center [77, 195] width 75 height 15
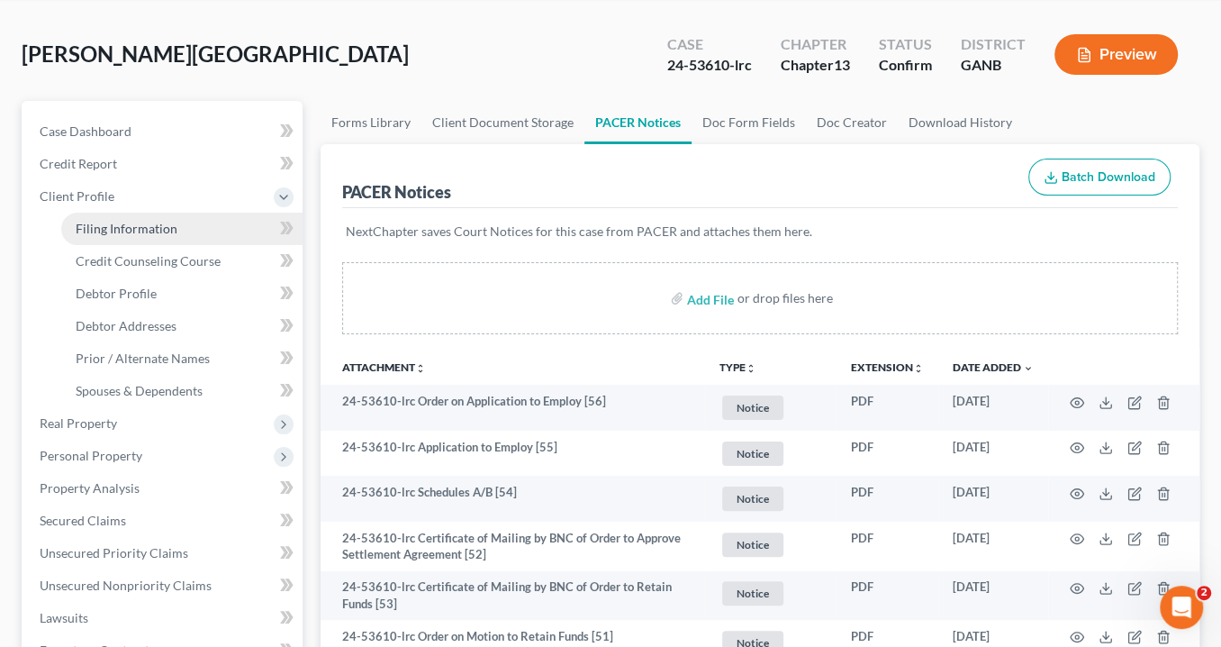
drag, startPoint x: 130, startPoint y: 220, endPoint x: 164, endPoint y: 223, distance: 34.4
click at [130, 221] on span "Filing Information" at bounding box center [127, 228] width 102 height 15
select select "1"
select select "0"
select select "3"
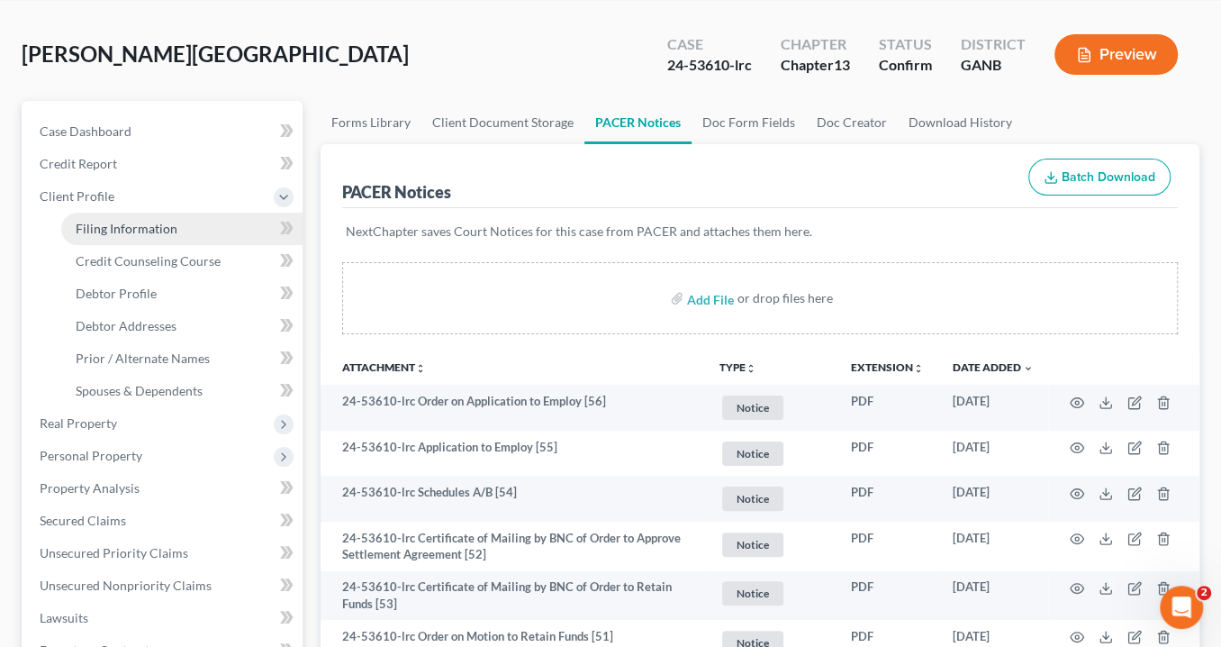
select select "10"
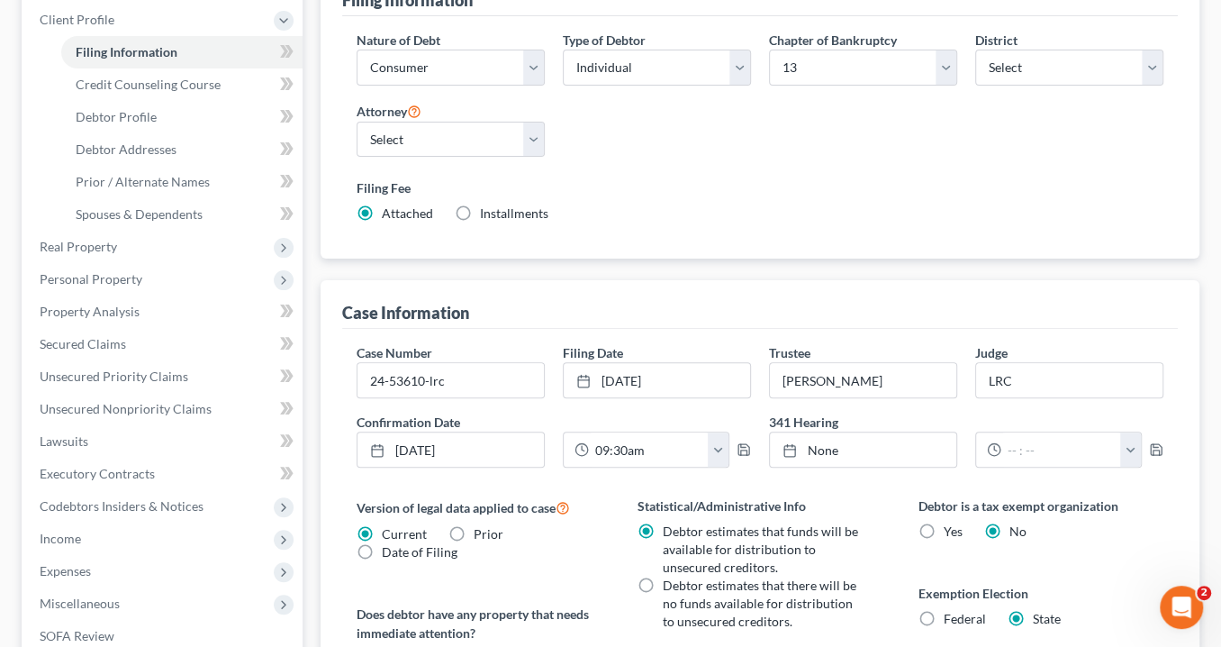
scroll to position [288, 0]
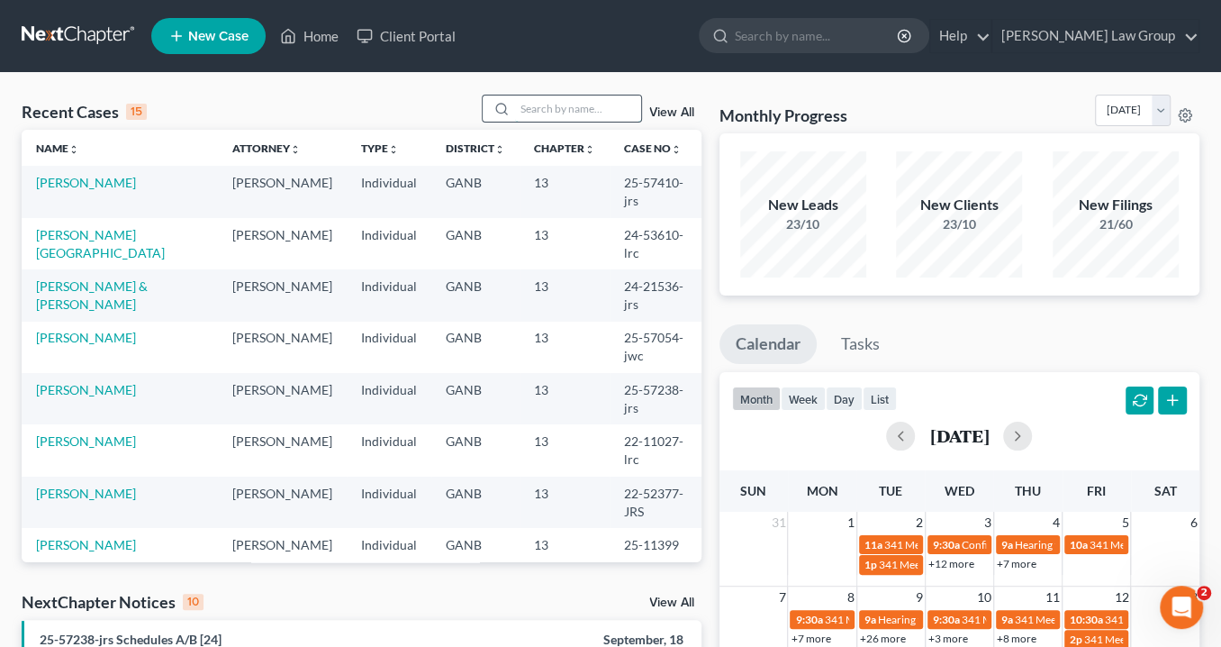
click at [526, 108] on input "search" at bounding box center [578, 108] width 126 height 26
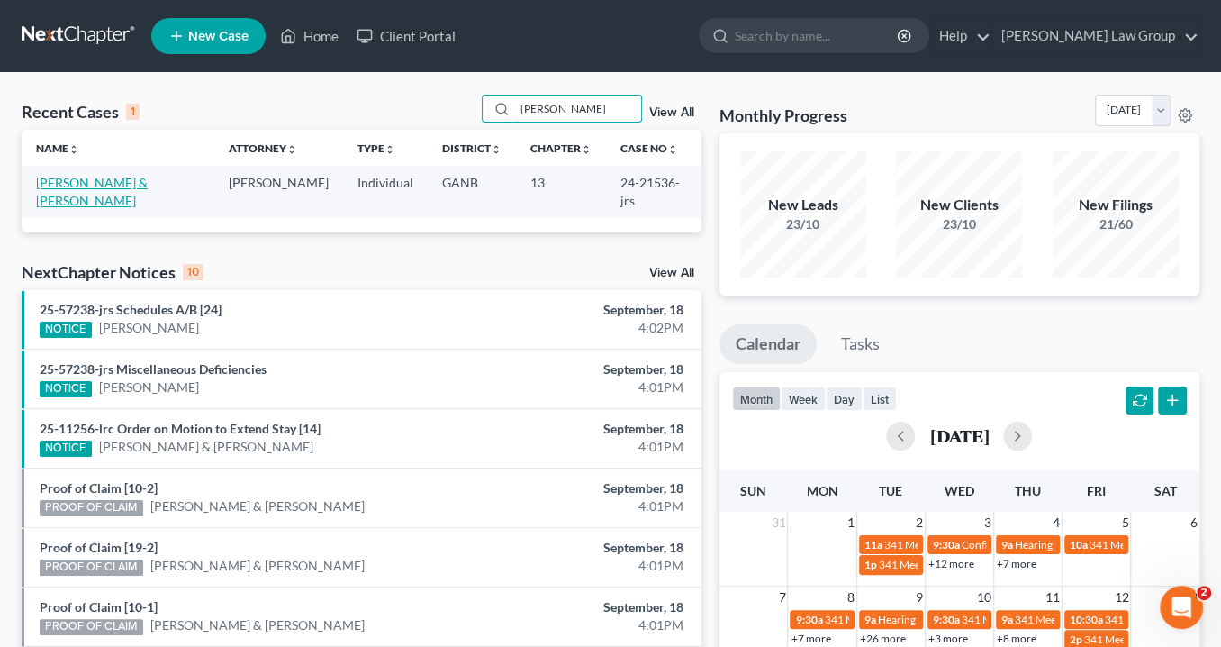
type input "[PERSON_NAME]"
click at [108, 181] on link "[PERSON_NAME] & [PERSON_NAME]" at bounding box center [92, 191] width 112 height 33
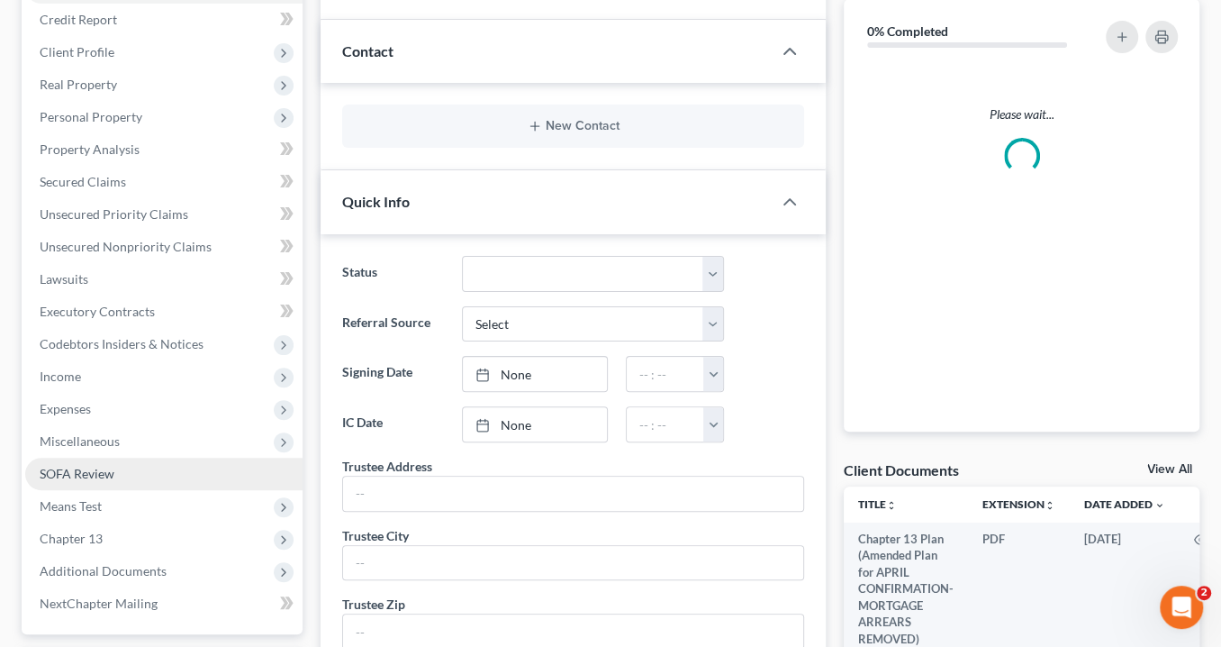
scroll to position [432, 0]
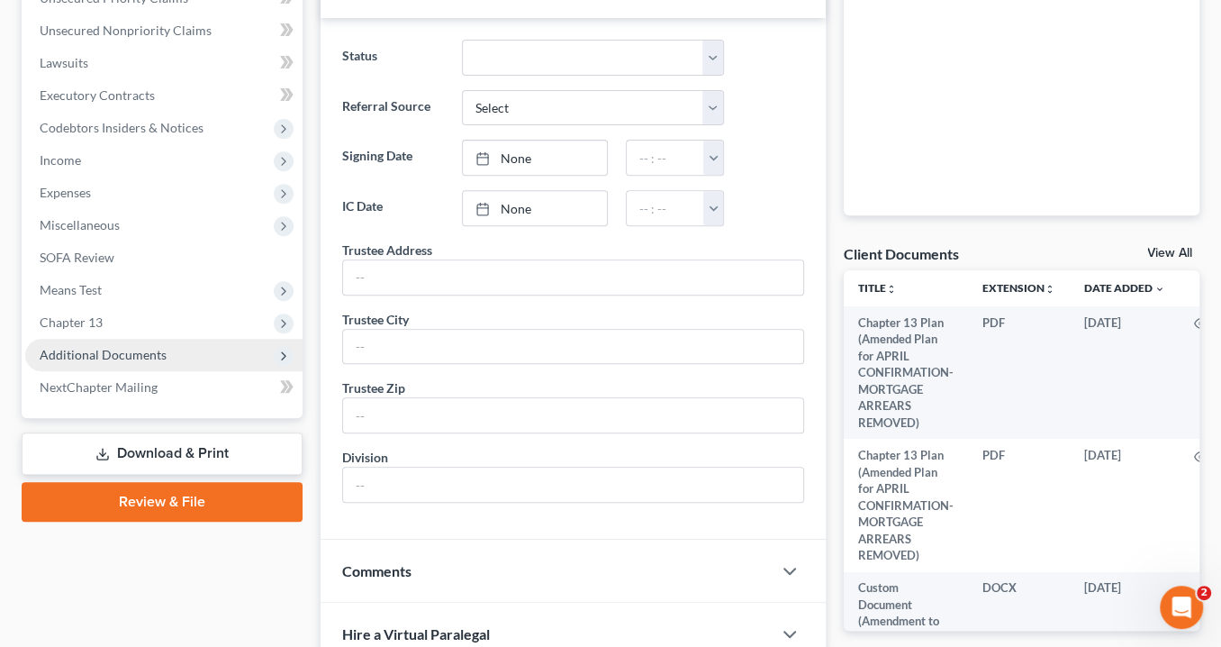
click at [162, 347] on span "Additional Documents" at bounding box center [103, 354] width 127 height 15
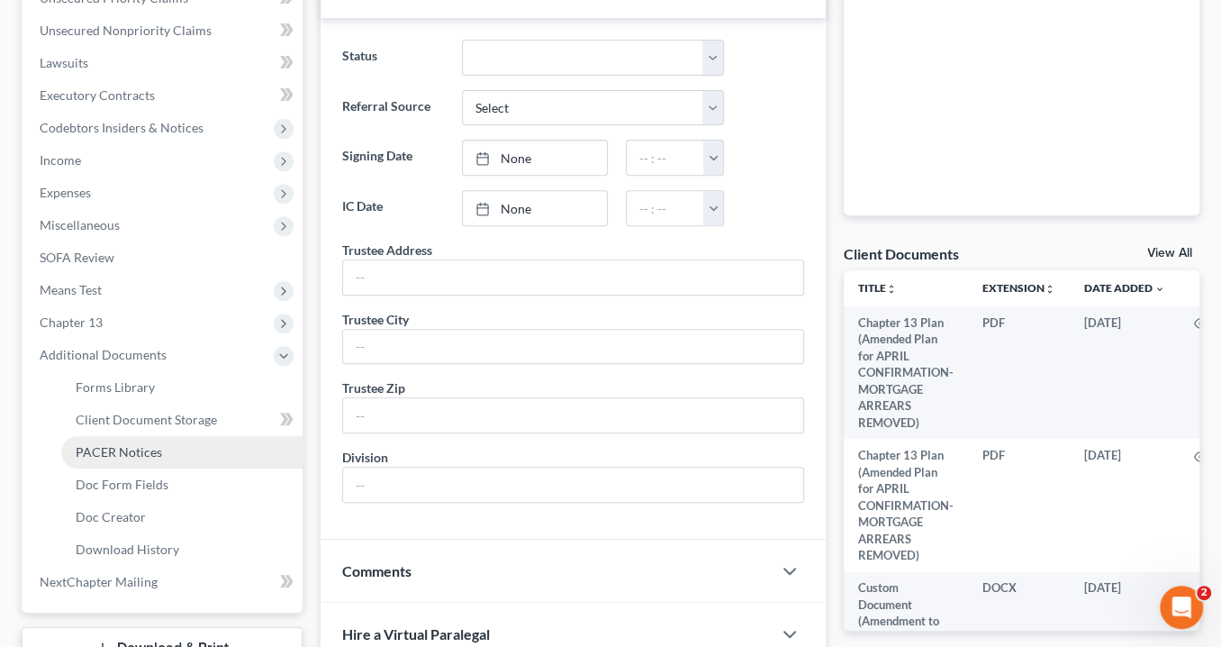
click at [159, 456] on span "PACER Notices" at bounding box center [119, 451] width 86 height 15
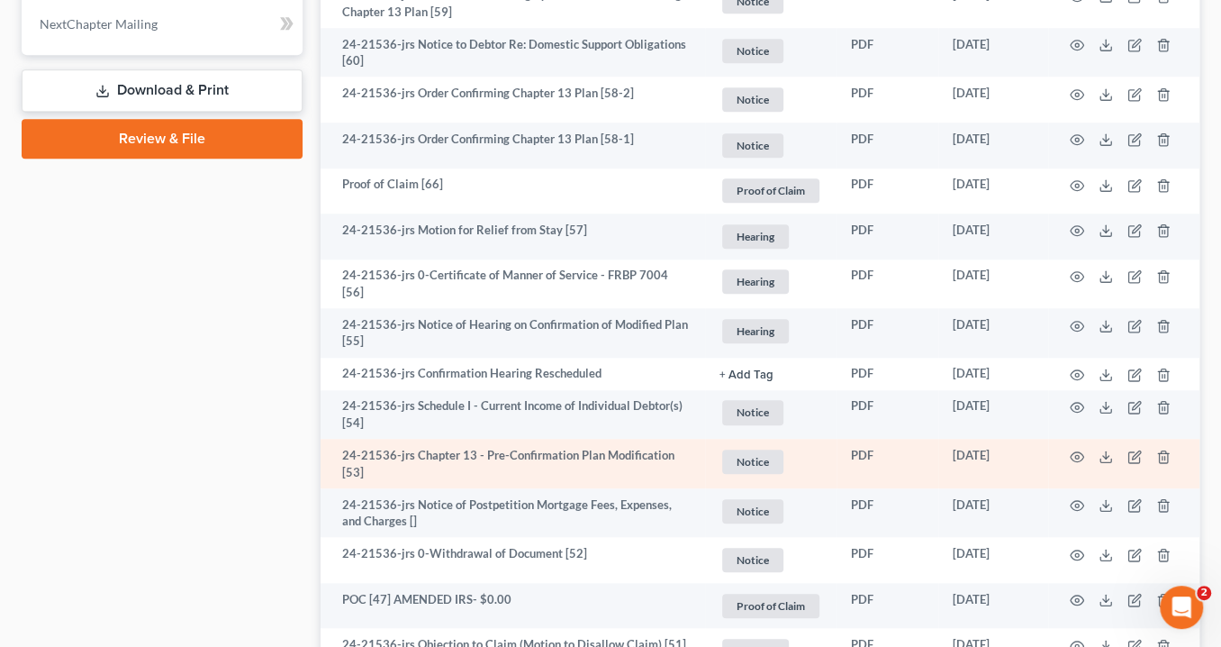
scroll to position [1081, 0]
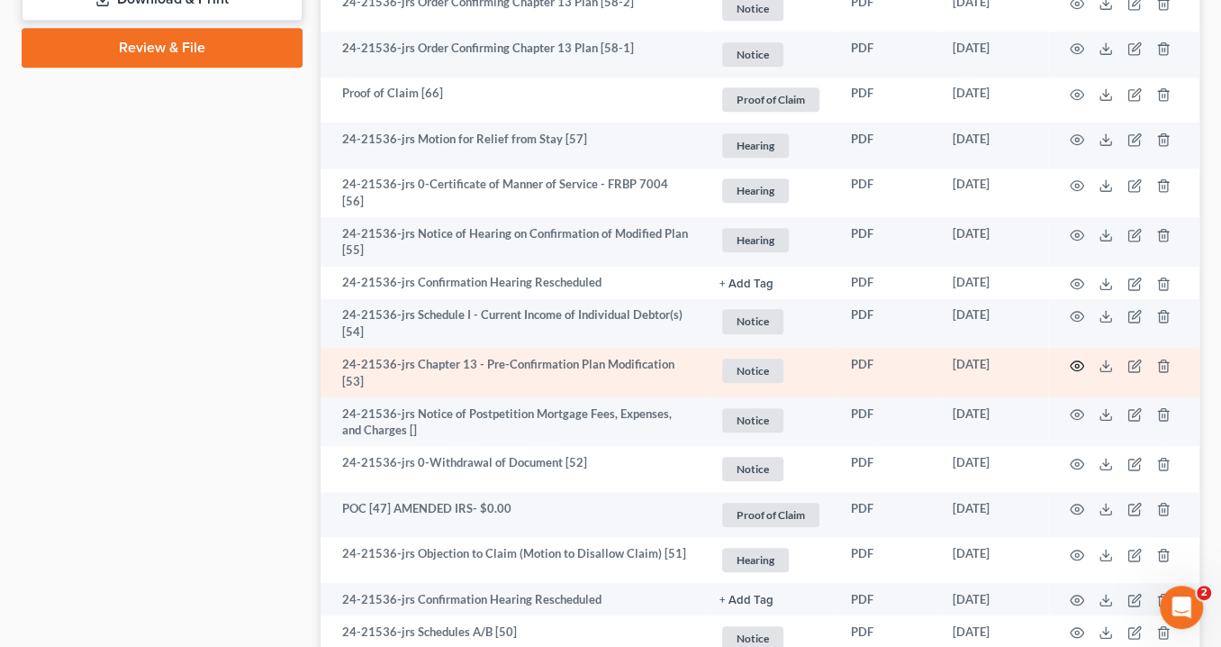
click at [1081, 358] on icon "button" at bounding box center [1077, 365] width 14 height 14
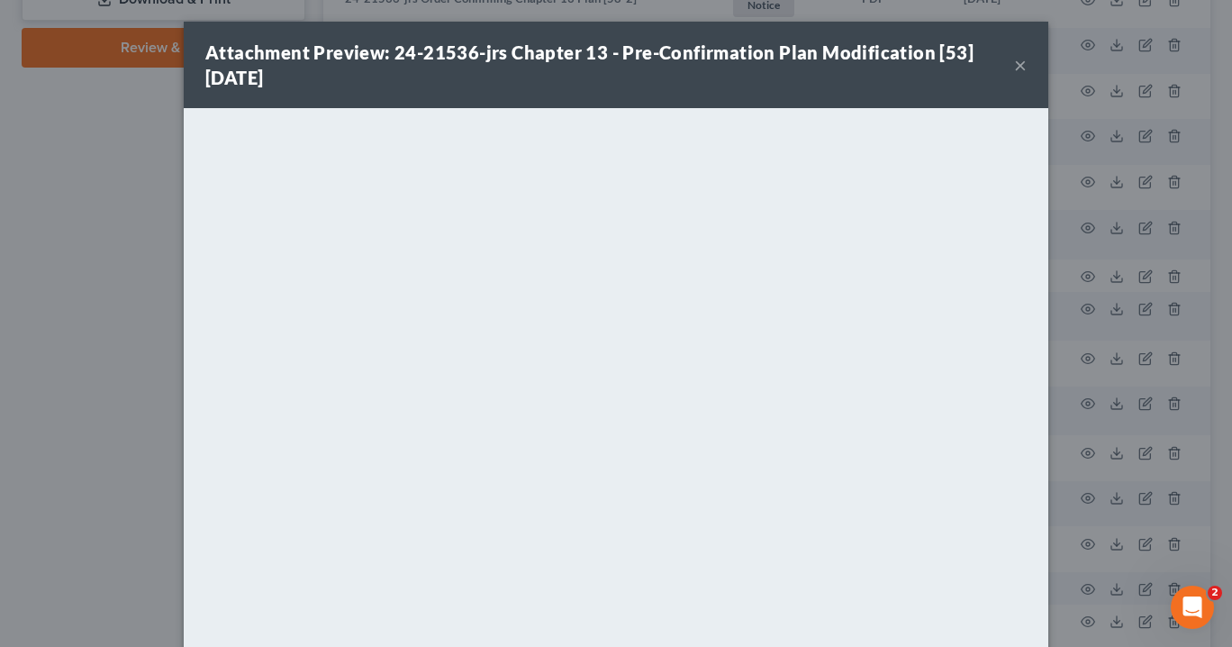
click at [1014, 64] on button "×" at bounding box center [1020, 65] width 13 height 22
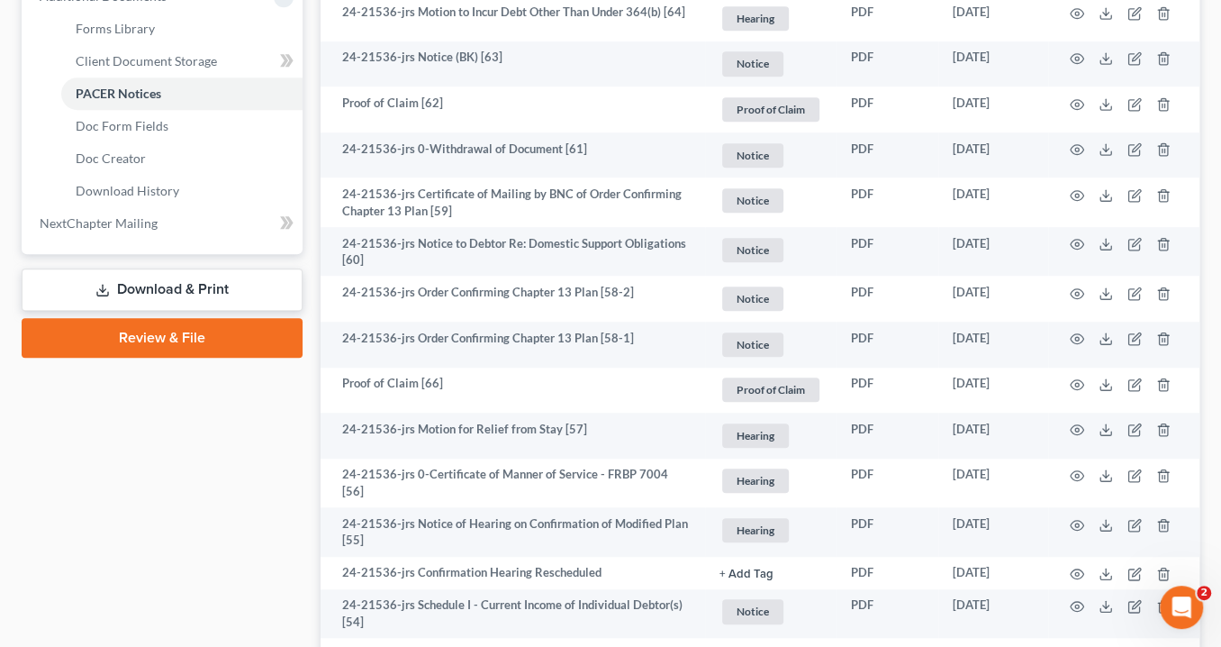
scroll to position [720, 0]
